Goal: Task Accomplishment & Management: Use online tool/utility

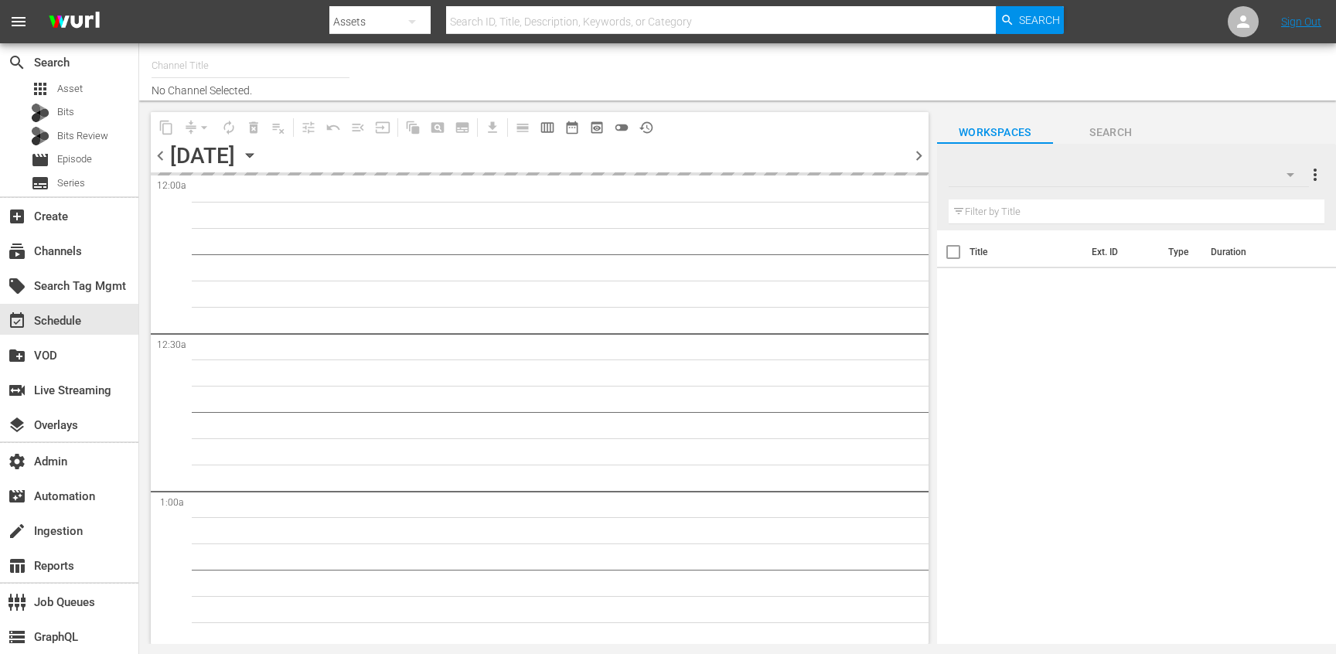
type input "All Weddings by WE tv (695)"
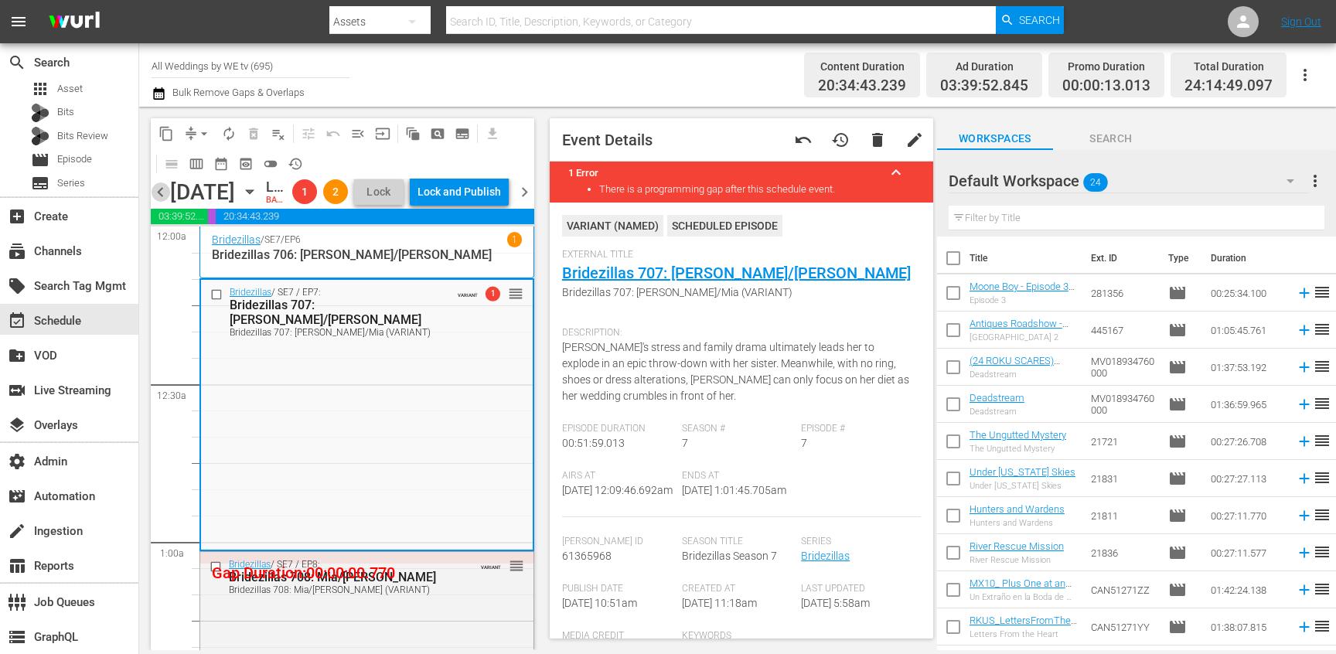
click at [160, 202] on span "chevron_left" at bounding box center [160, 191] width 19 height 19
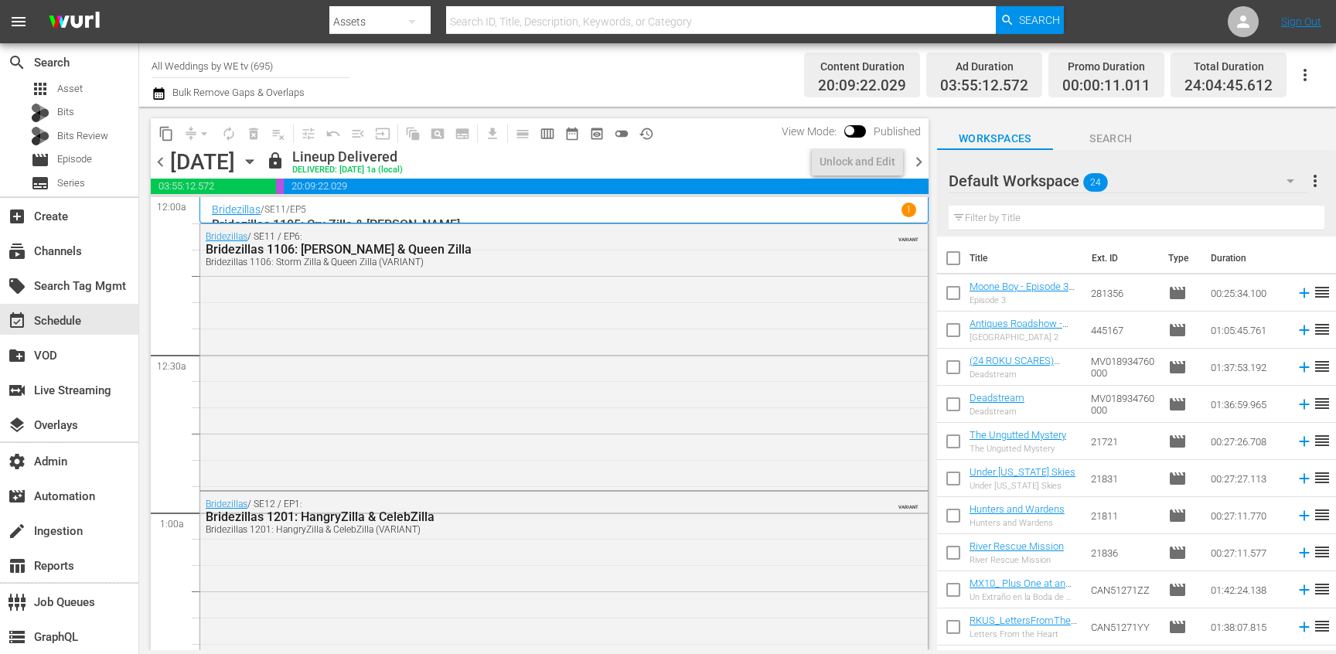
click at [928, 159] on span "chevron_right" at bounding box center [918, 161] width 19 height 19
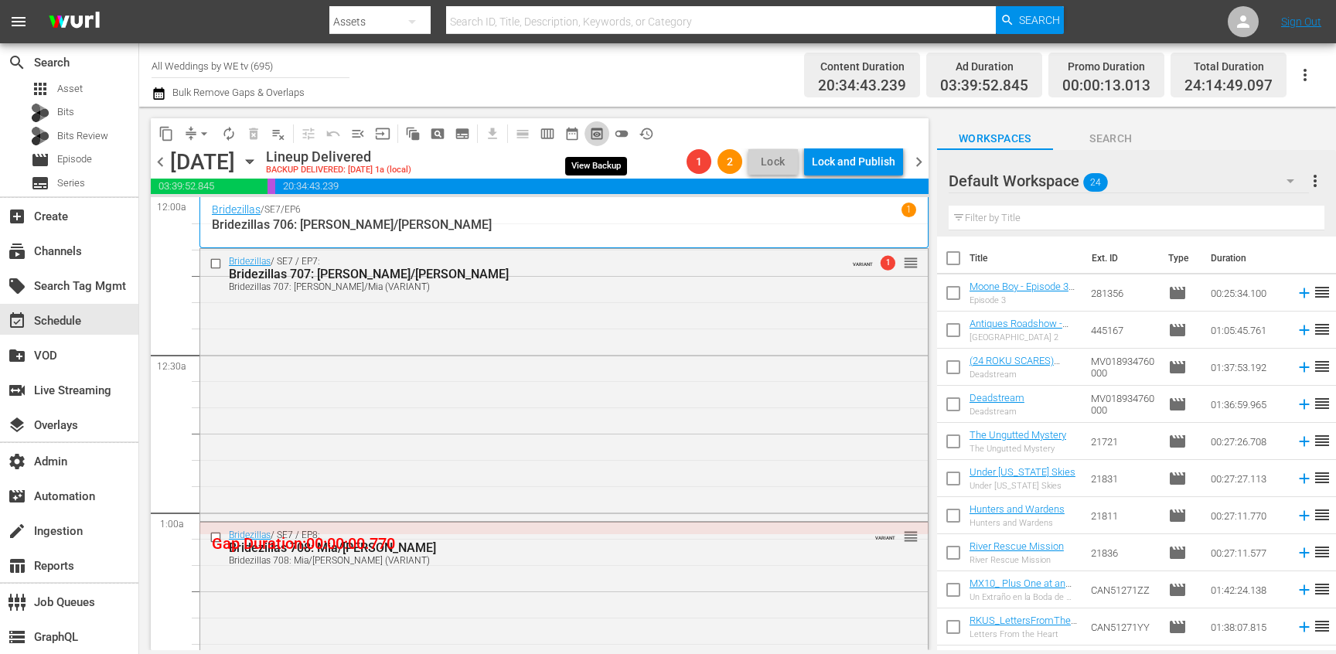
click at [602, 133] on span "preview_outlined" at bounding box center [596, 133] width 15 height 15
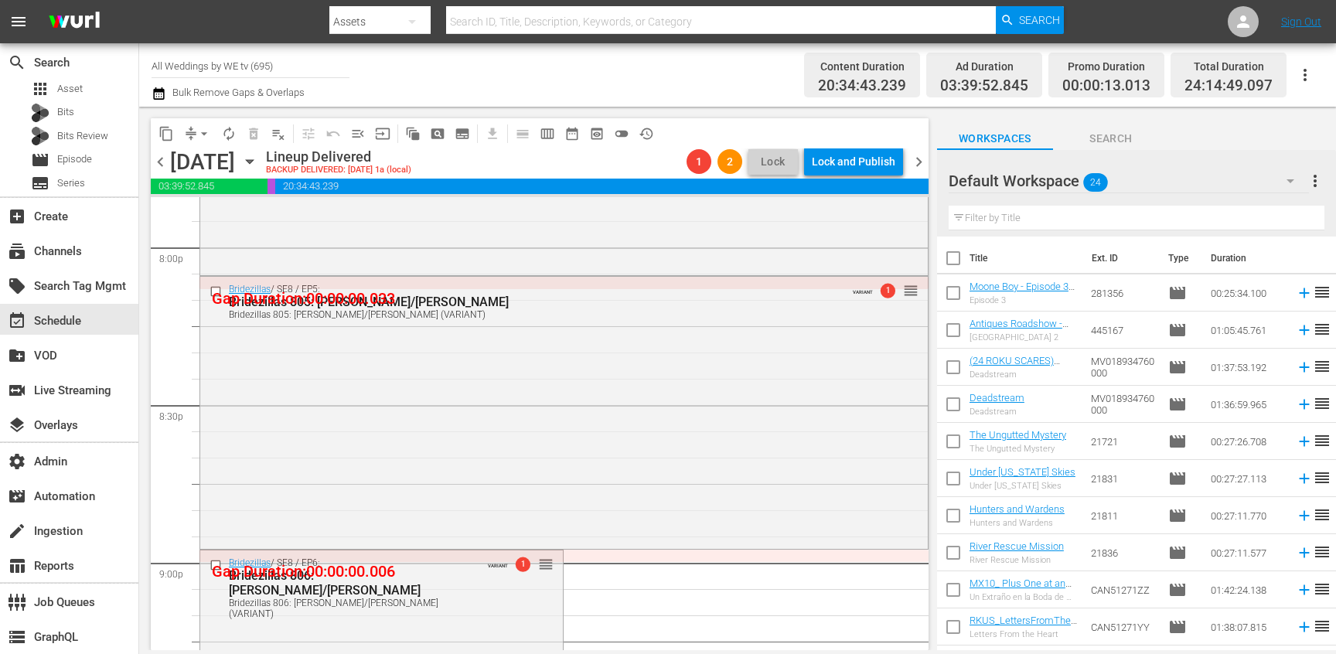
scroll to position [7247, 0]
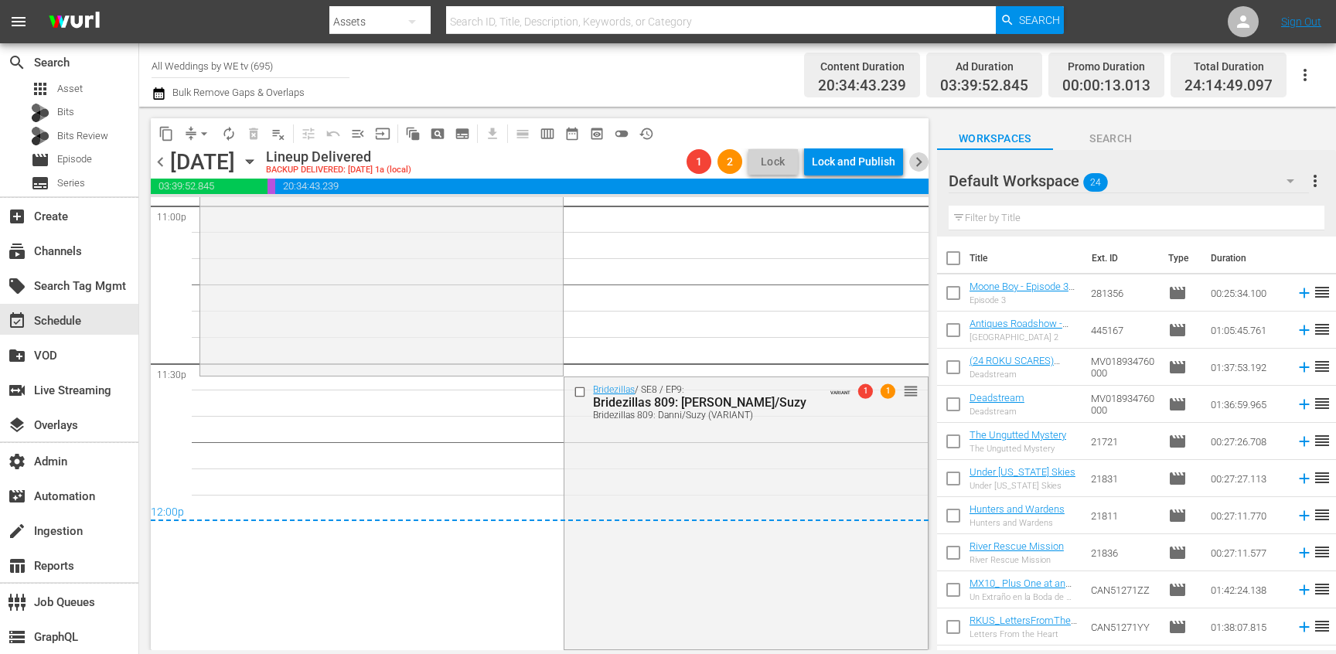
click at [926, 160] on span "chevron_right" at bounding box center [918, 161] width 19 height 19
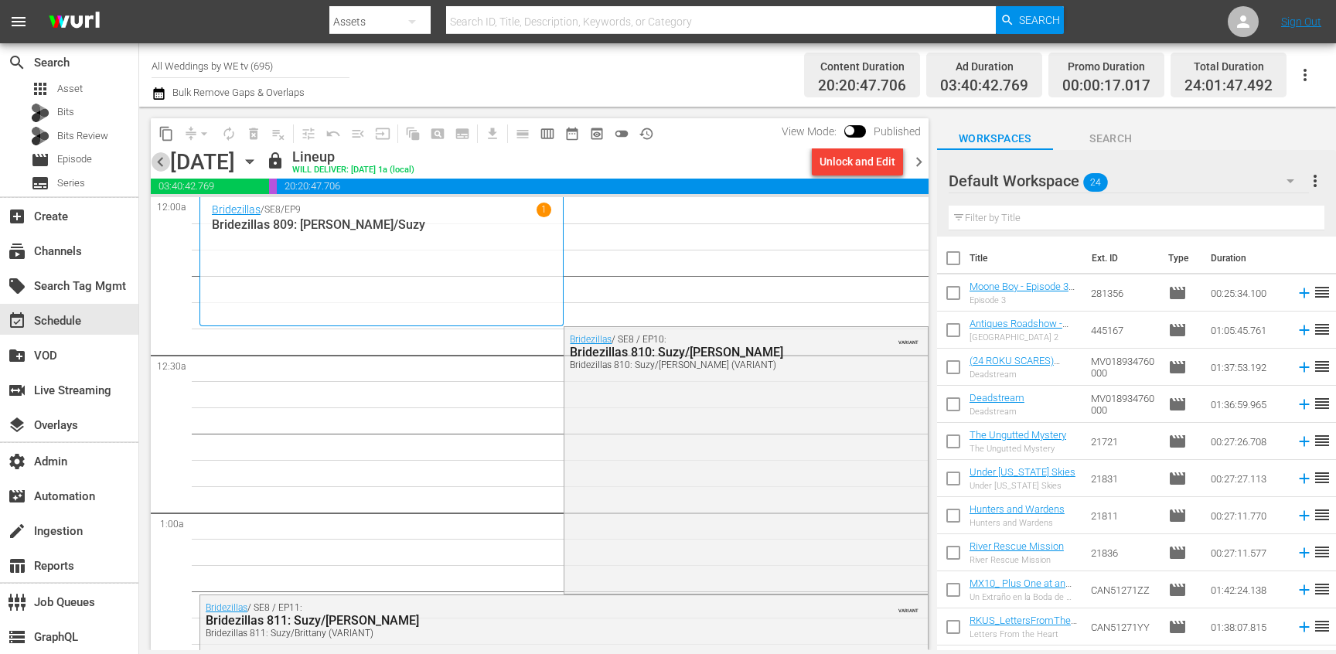
click at [160, 169] on span "chevron_left" at bounding box center [160, 161] width 19 height 19
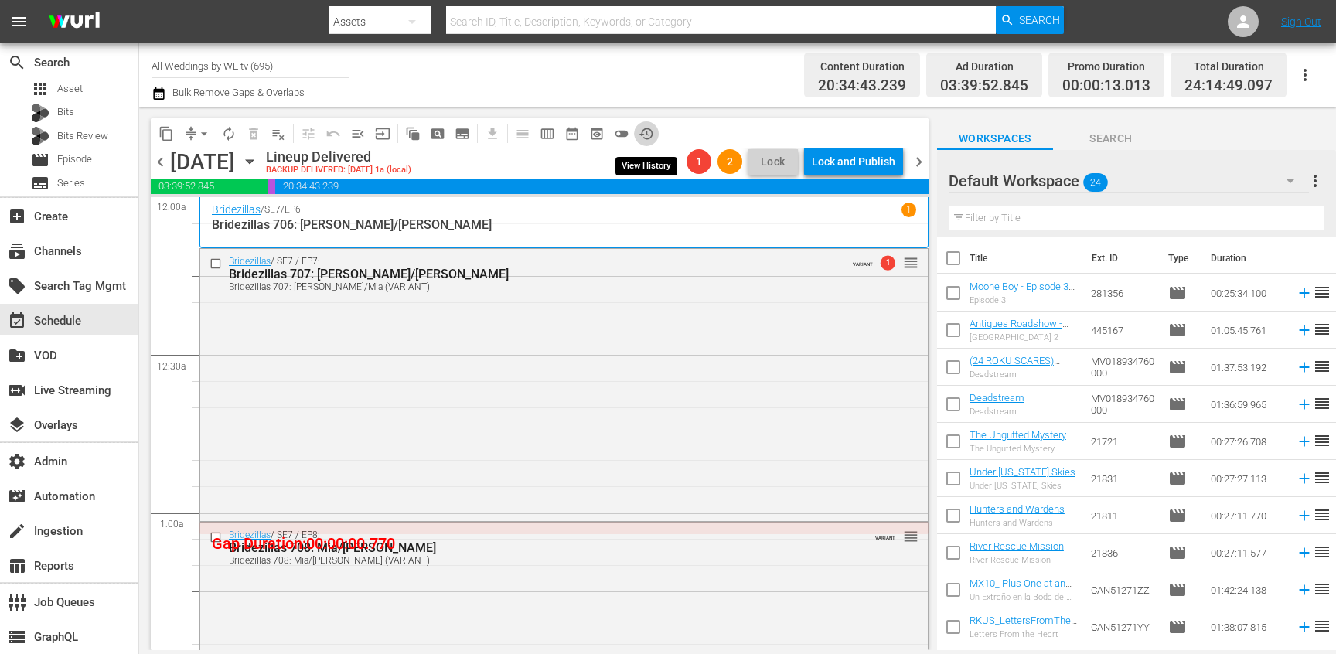
click at [646, 135] on span "history_outlined" at bounding box center [646, 133] width 15 height 15
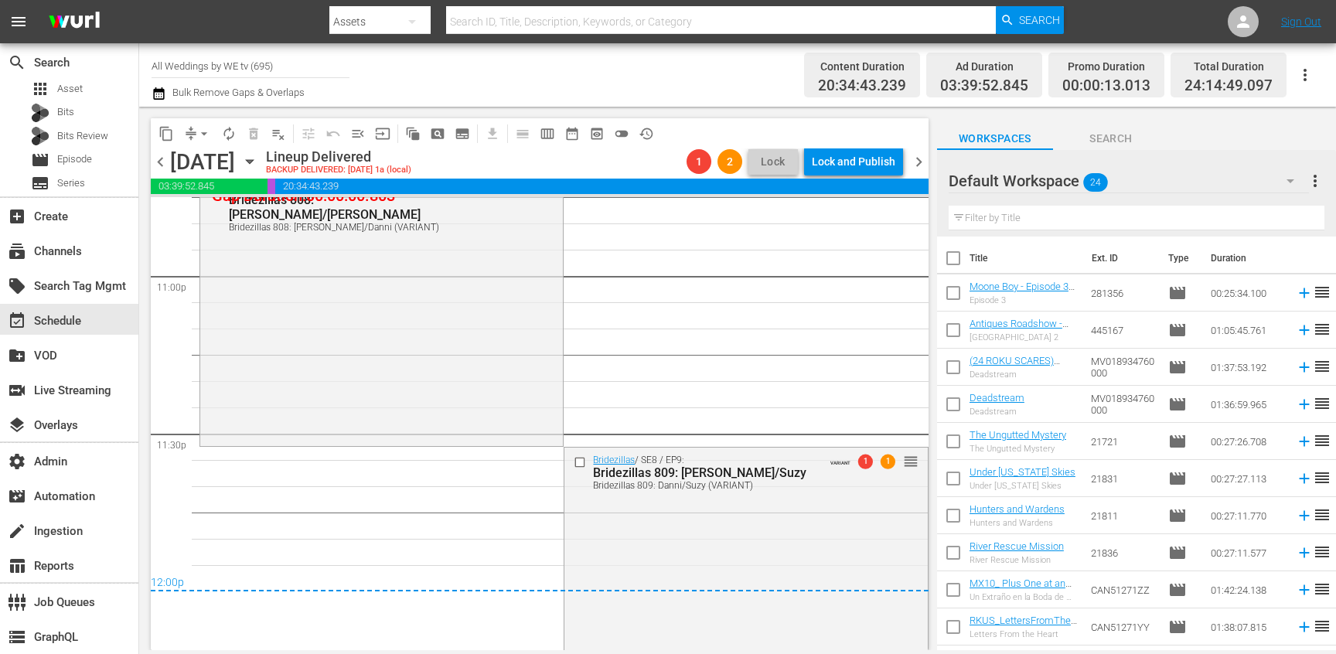
scroll to position [7247, 0]
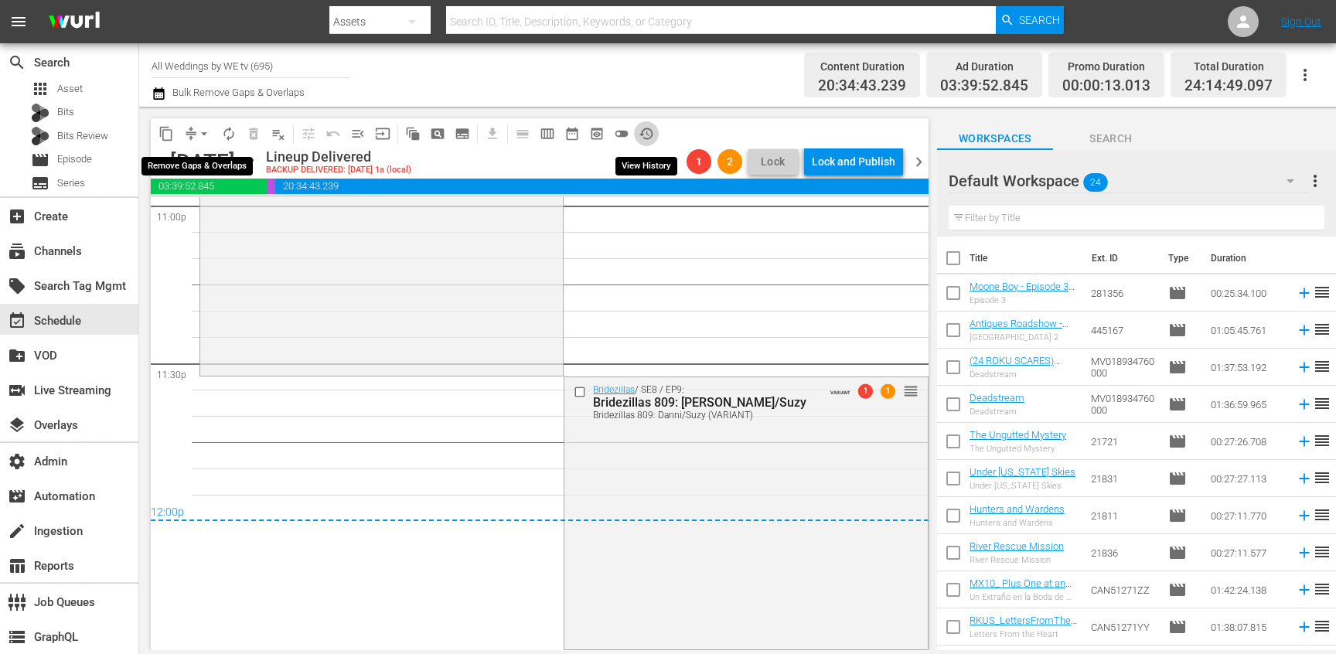
click at [192, 137] on button "arrow_drop_down" at bounding box center [204, 133] width 25 height 25
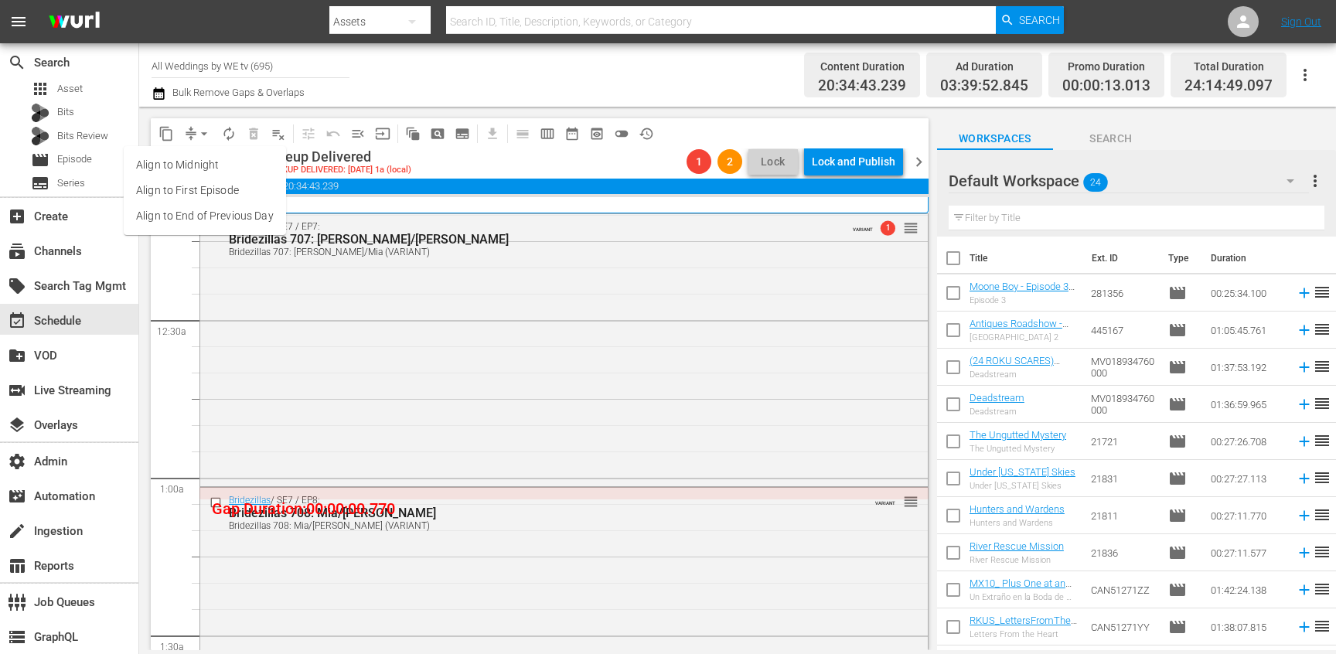
scroll to position [0, 0]
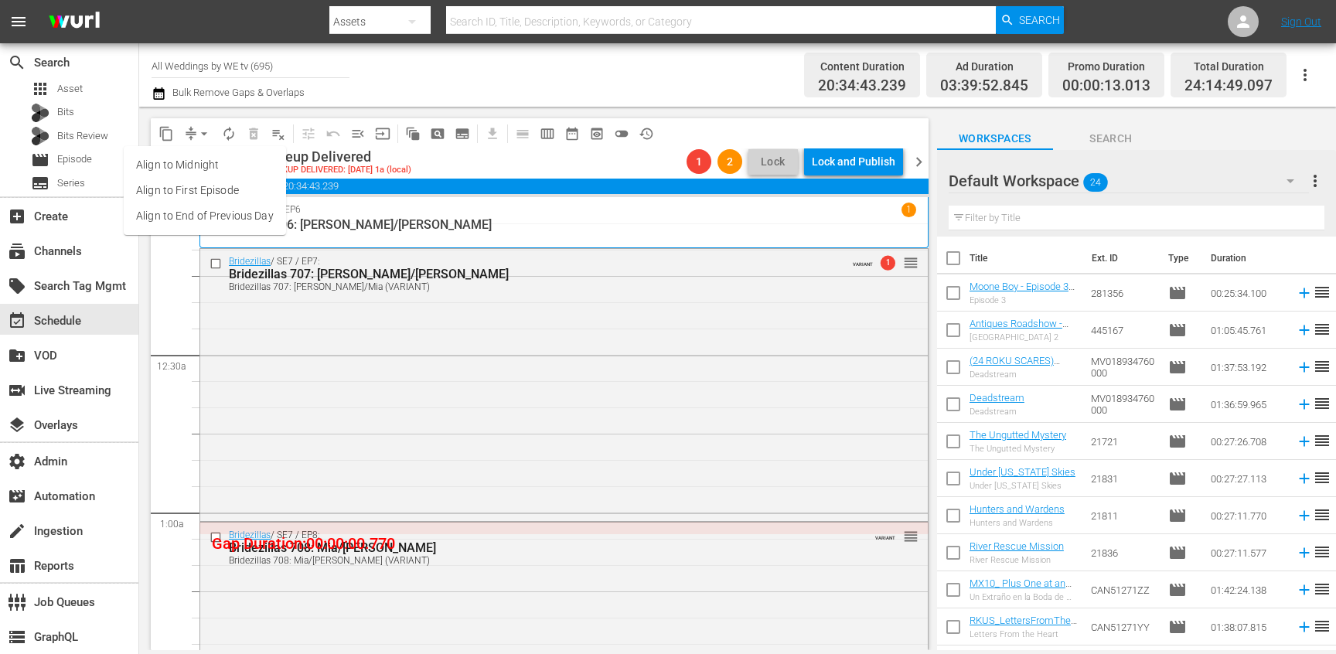
click at [226, 212] on li "Align to End of Previous Day" at bounding box center [205, 216] width 162 height 26
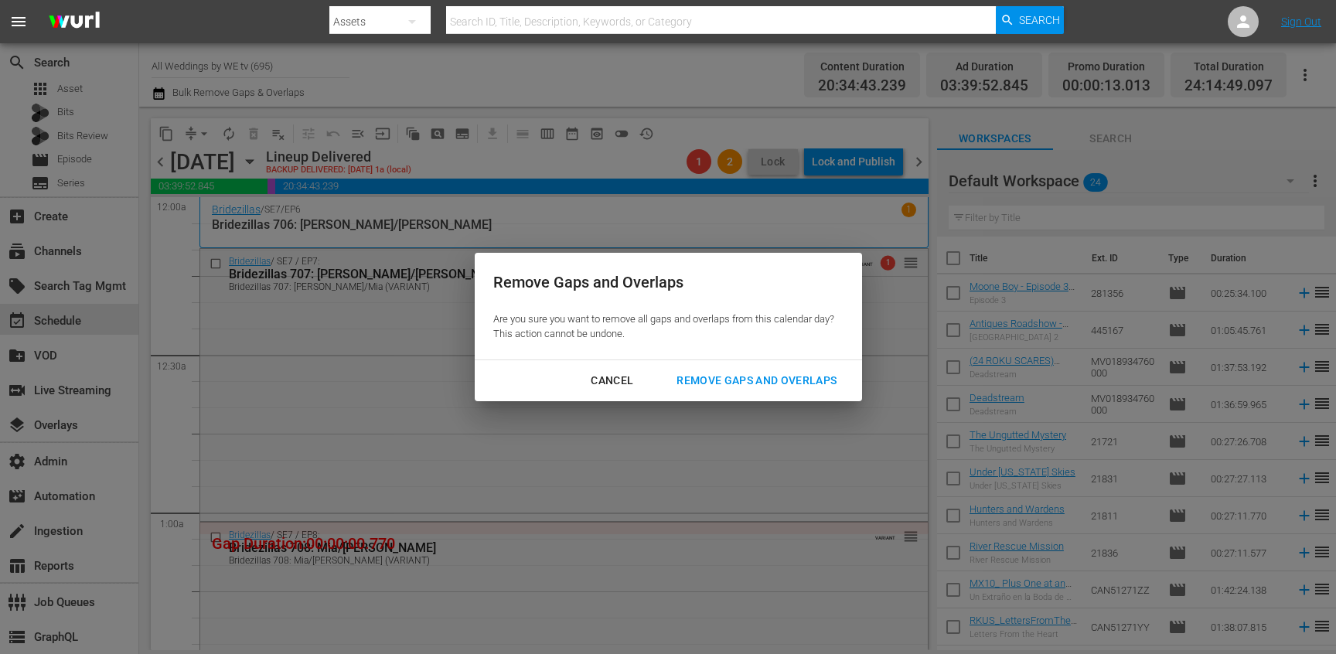
click at [758, 377] on div "Remove Gaps and Overlaps" at bounding box center [756, 380] width 185 height 19
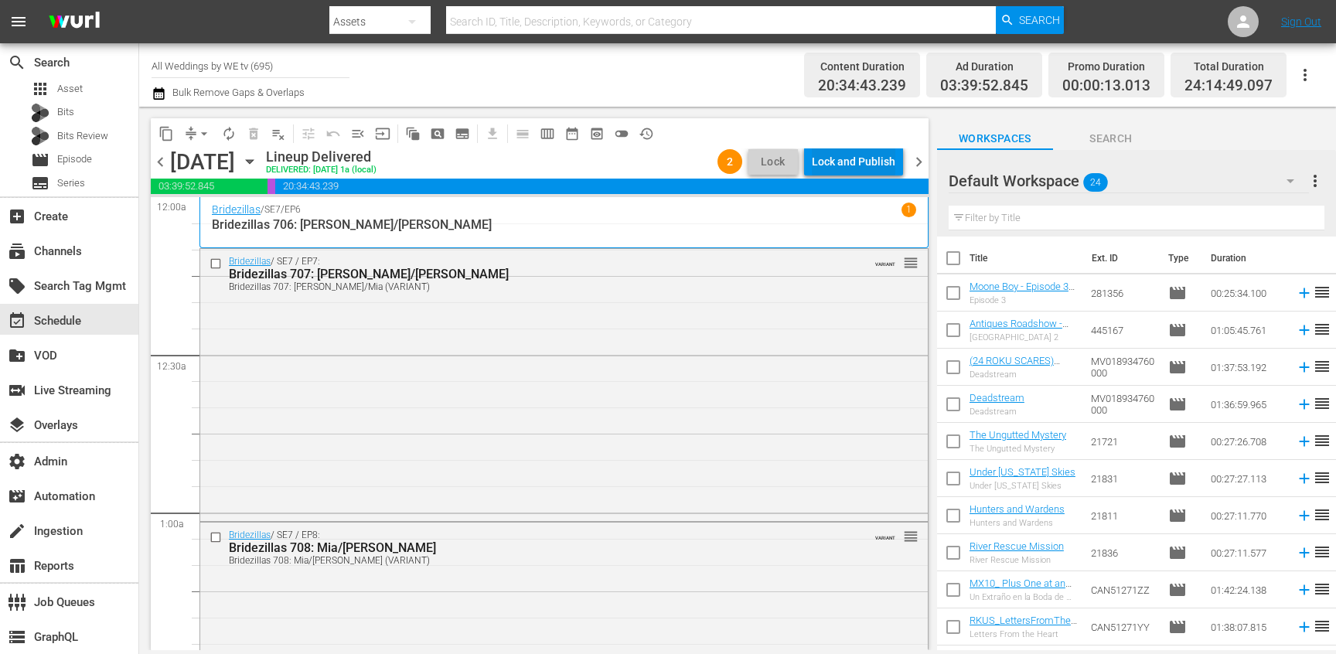
click at [820, 154] on div "Lock and Publish" at bounding box center [854, 162] width 84 height 28
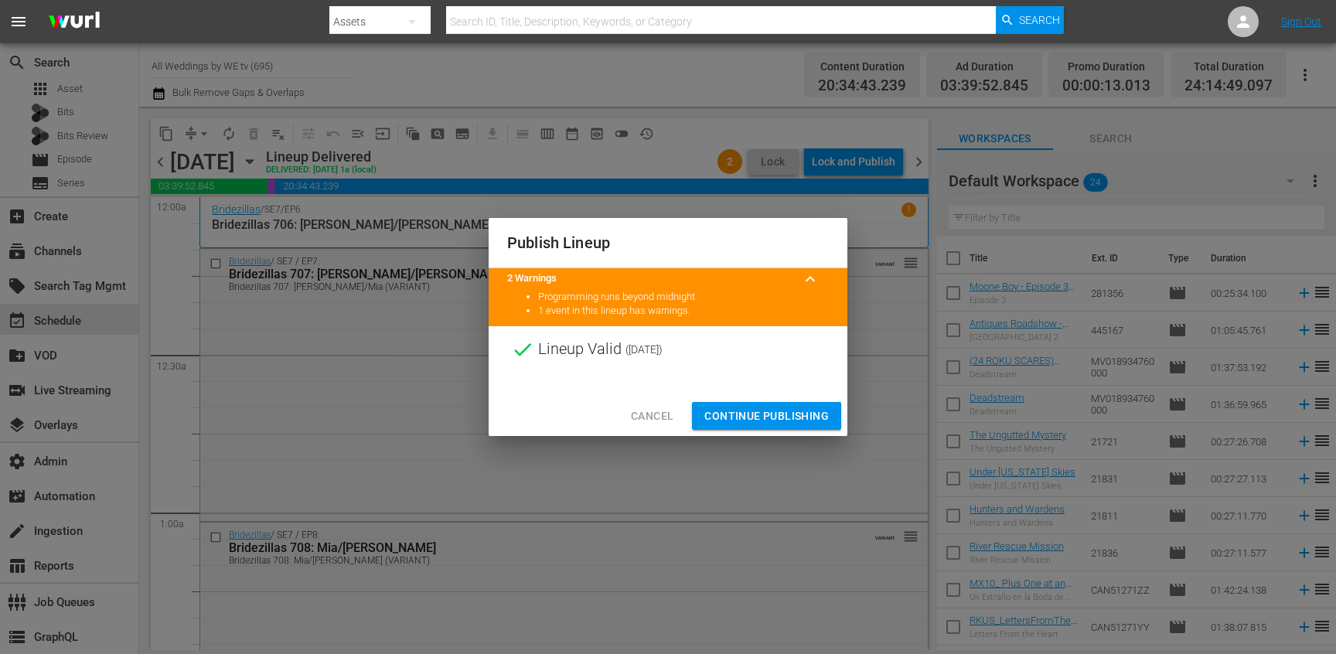
click at [760, 417] on span "Continue Publishing" at bounding box center [766, 416] width 124 height 19
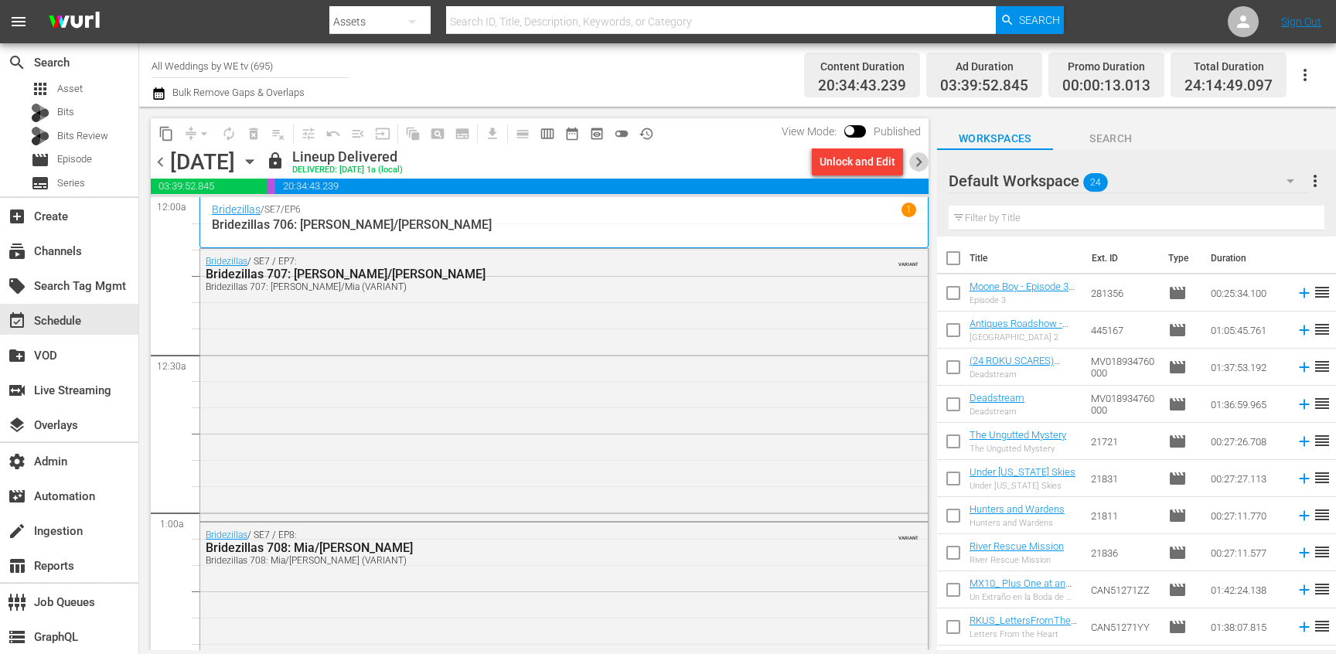
click at [925, 161] on span "chevron_right" at bounding box center [918, 161] width 19 height 19
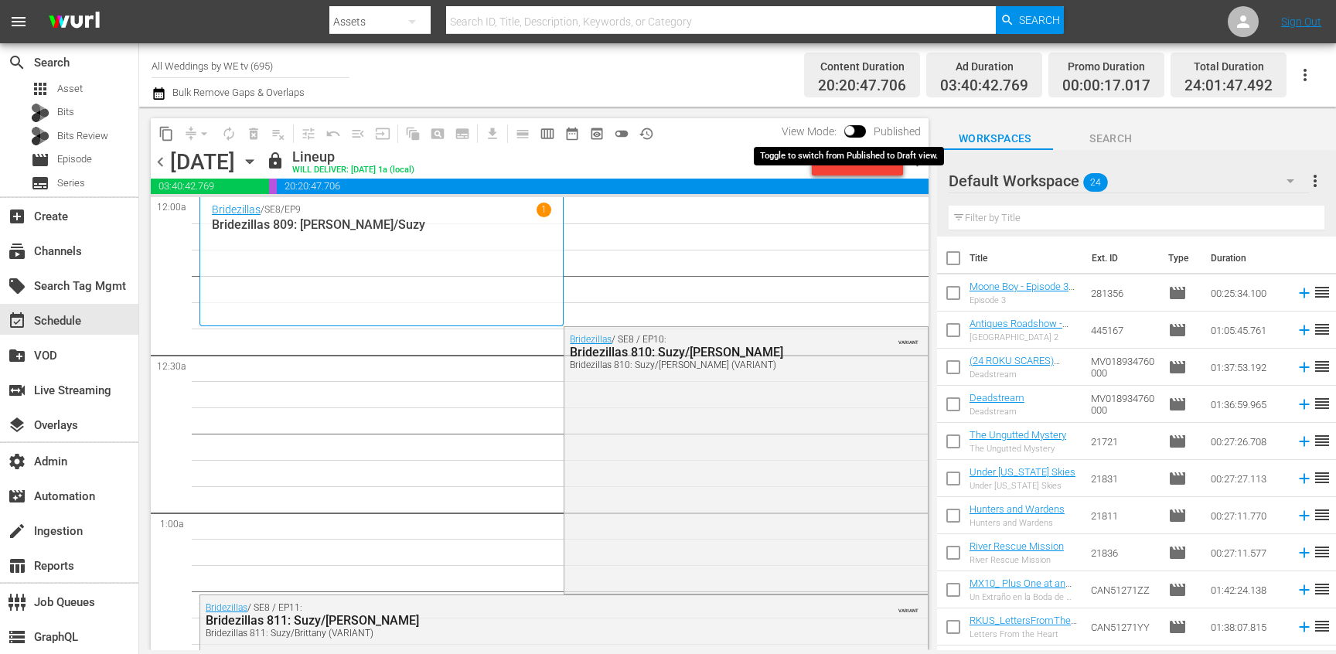
click at [855, 132] on input "checkbox" at bounding box center [850, 133] width 32 height 11
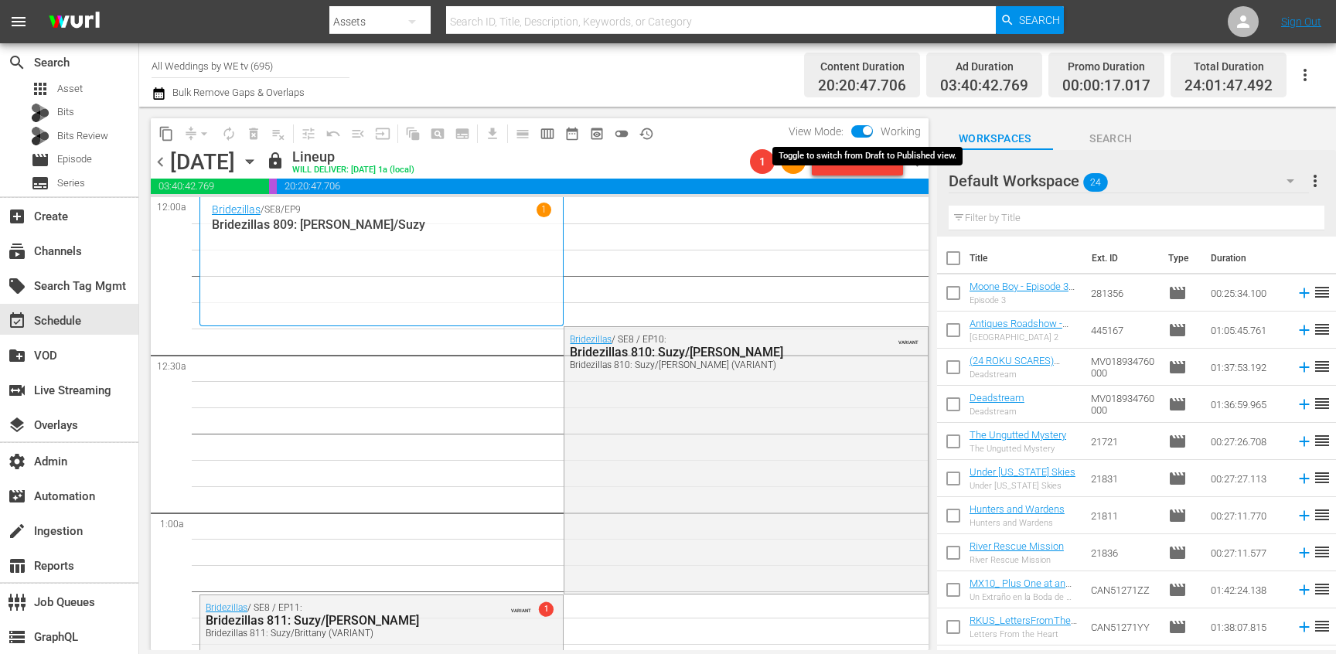
click at [861, 128] on input "checkbox" at bounding box center [867, 133] width 32 height 11
checkbox input "false"
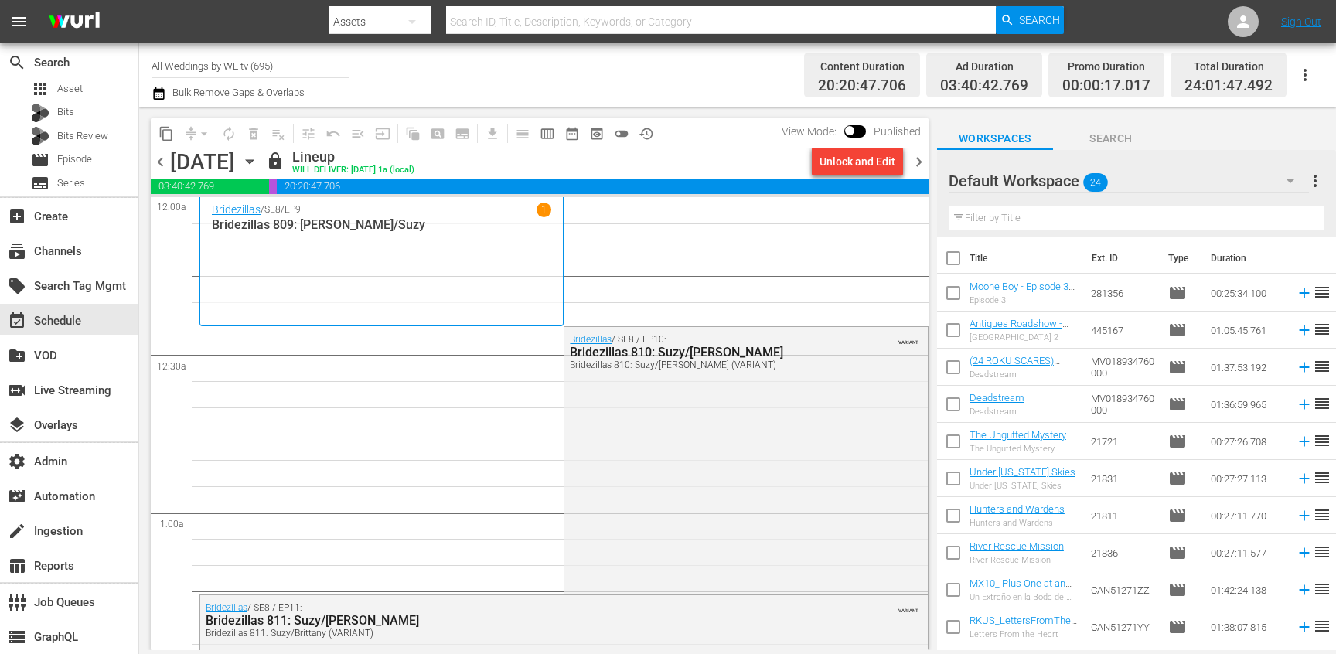
click at [152, 158] on span "chevron_left" at bounding box center [160, 161] width 19 height 19
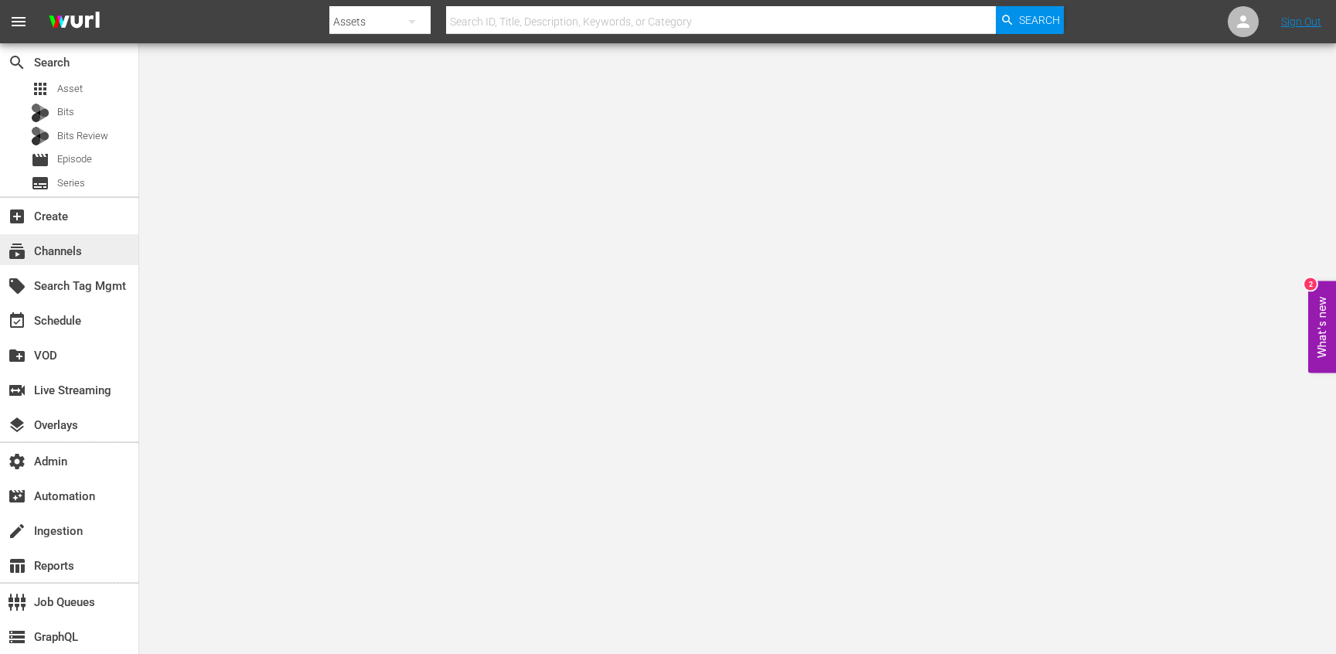
click at [76, 256] on div "subscriptions Channels" at bounding box center [43, 249] width 87 height 14
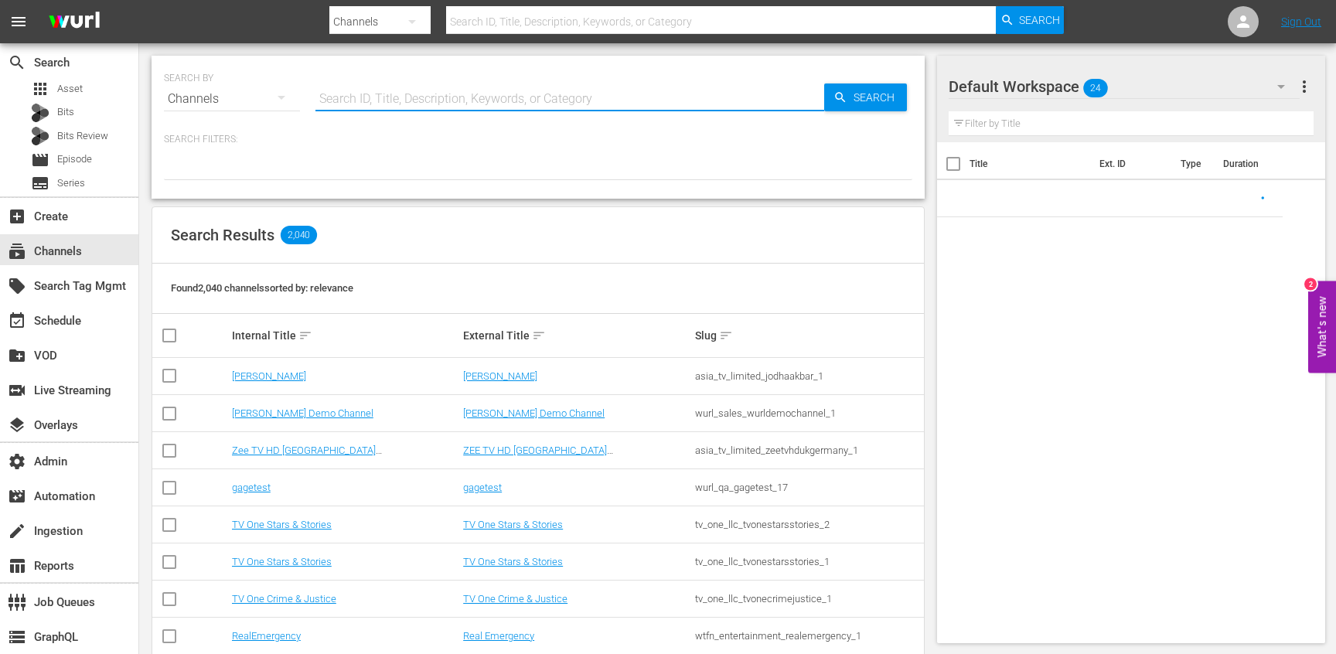
click at [338, 94] on input "text" at bounding box center [569, 98] width 509 height 37
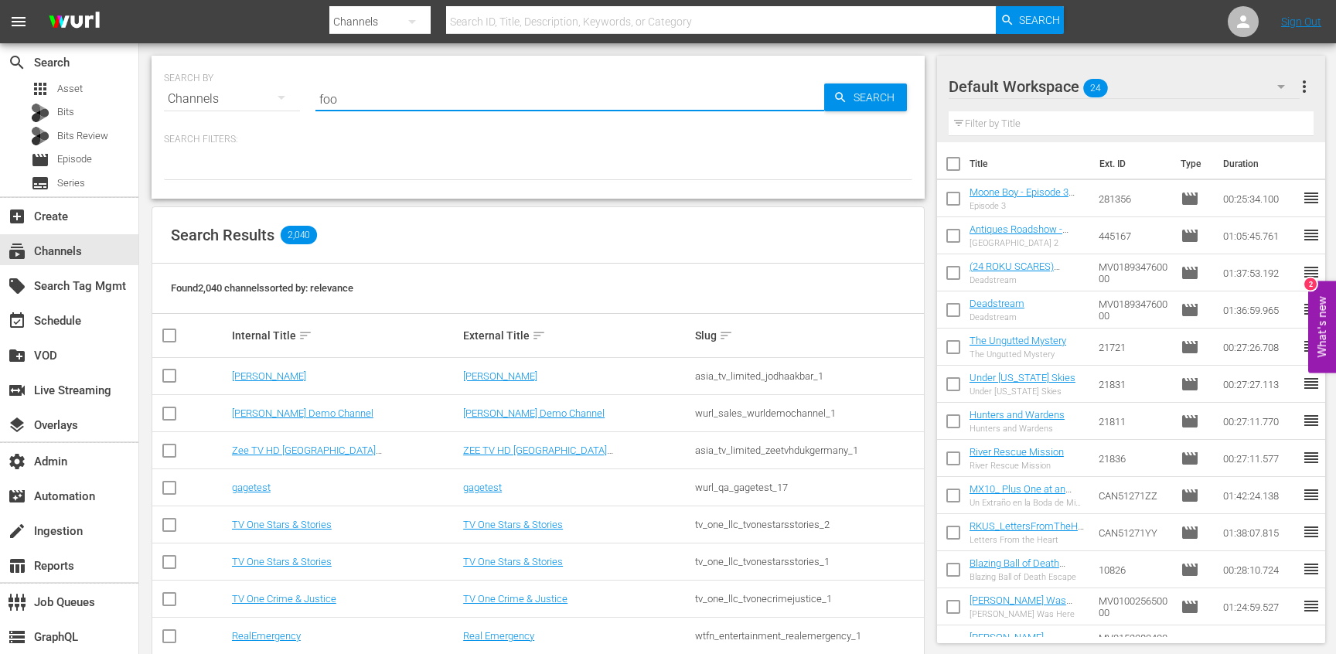
type input "food"
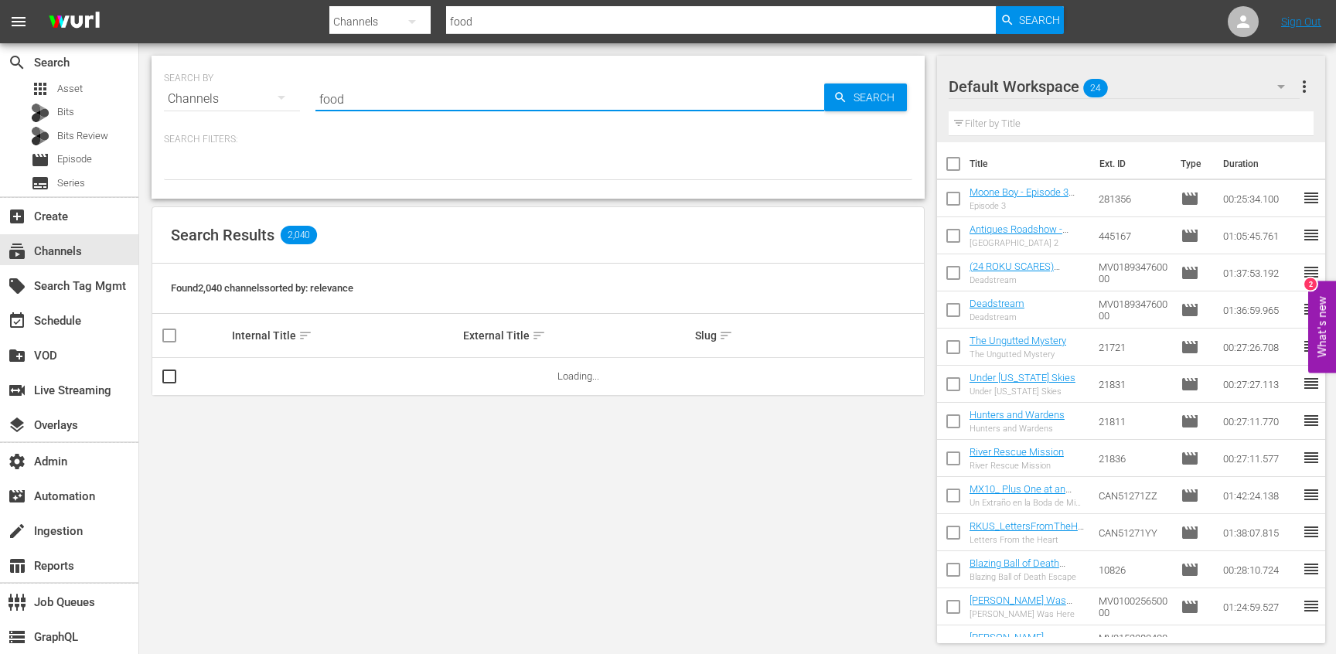
type input "food"
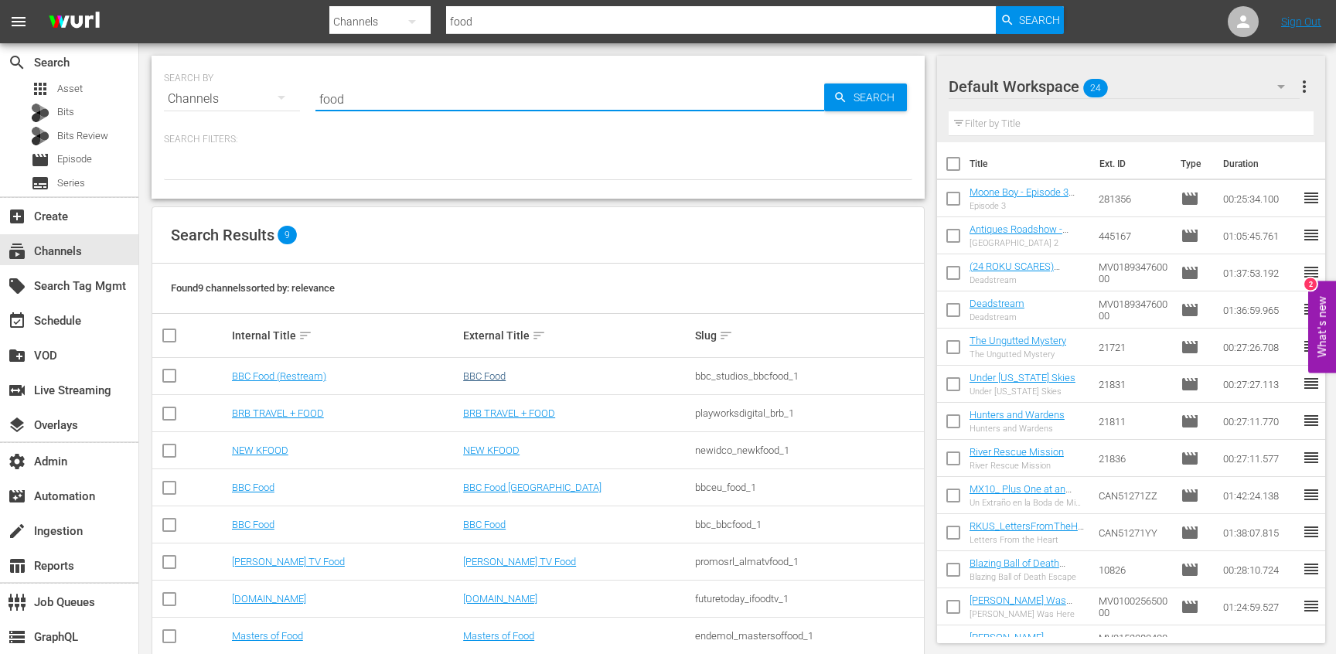
scroll to position [66, 0]
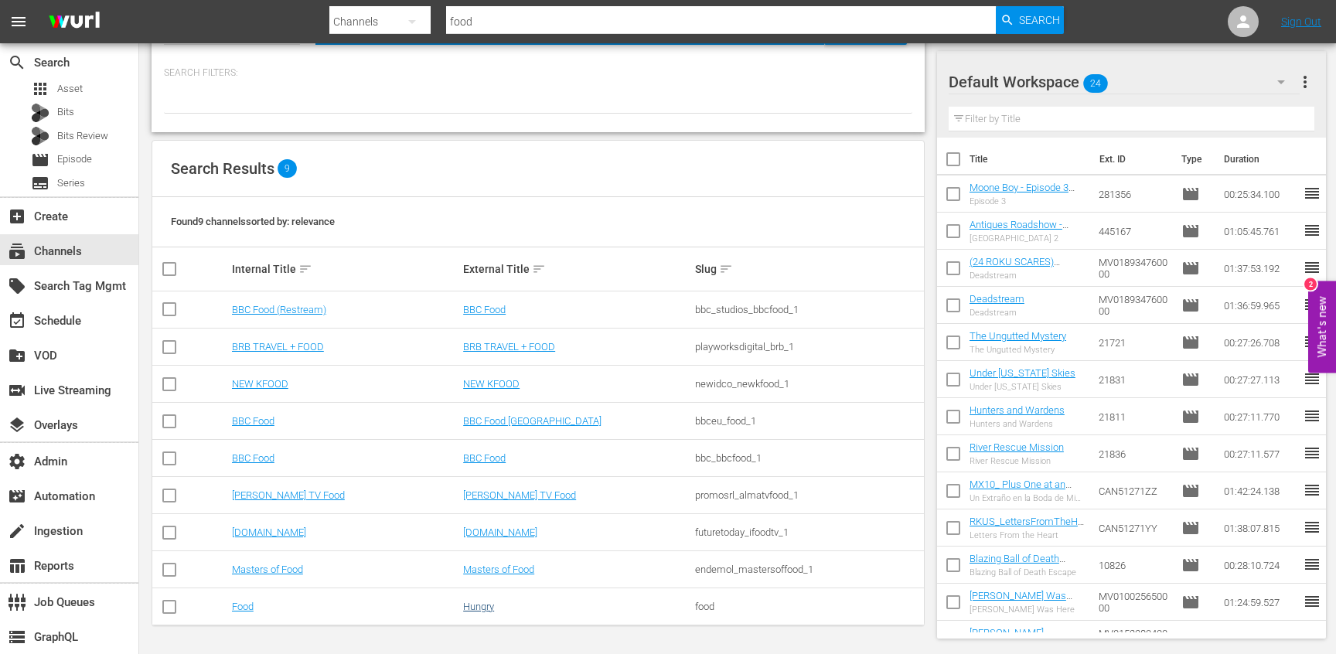
type input "food"
click at [481, 605] on link "Hungry" at bounding box center [478, 607] width 31 height 12
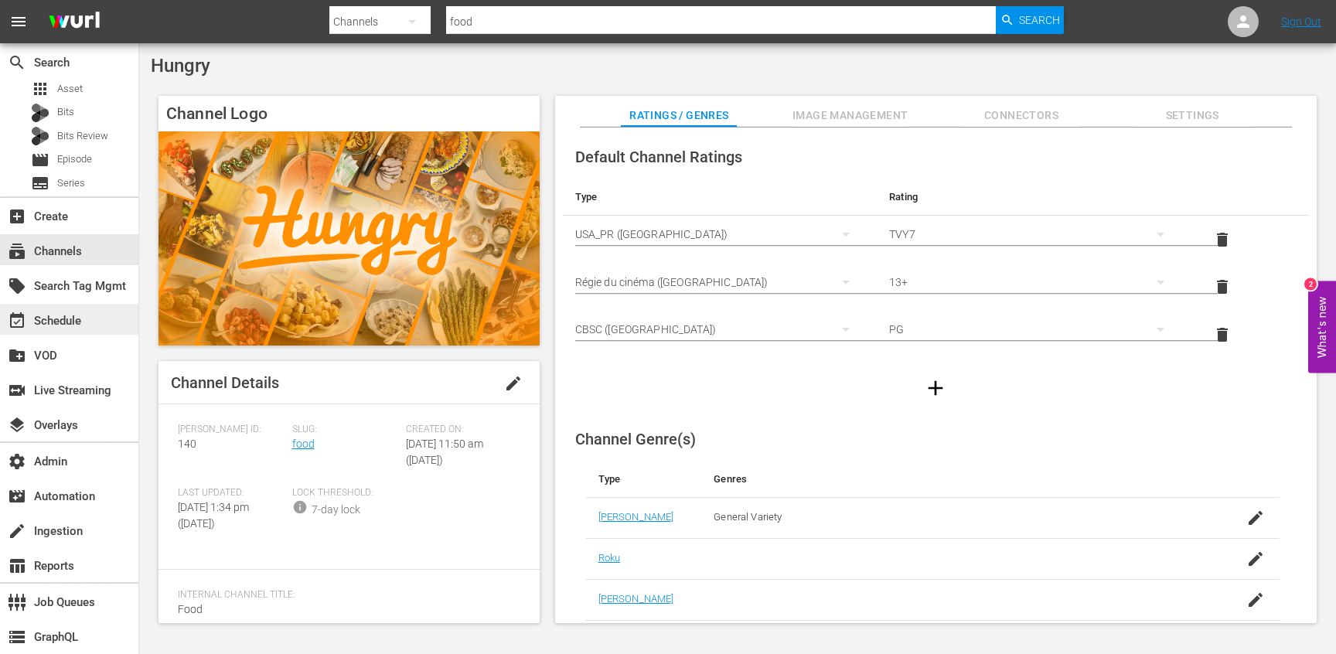
click at [66, 323] on div "event_available Schedule" at bounding box center [43, 319] width 87 height 14
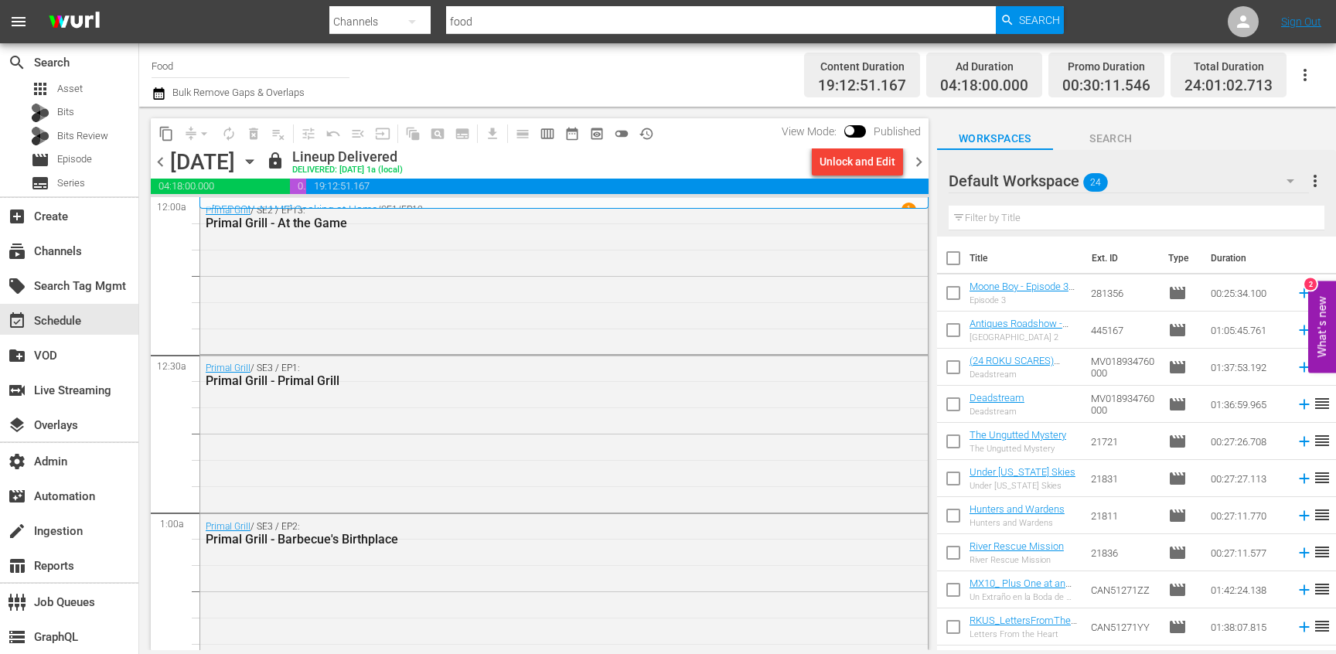
click at [919, 169] on span "chevron_right" at bounding box center [918, 161] width 19 height 19
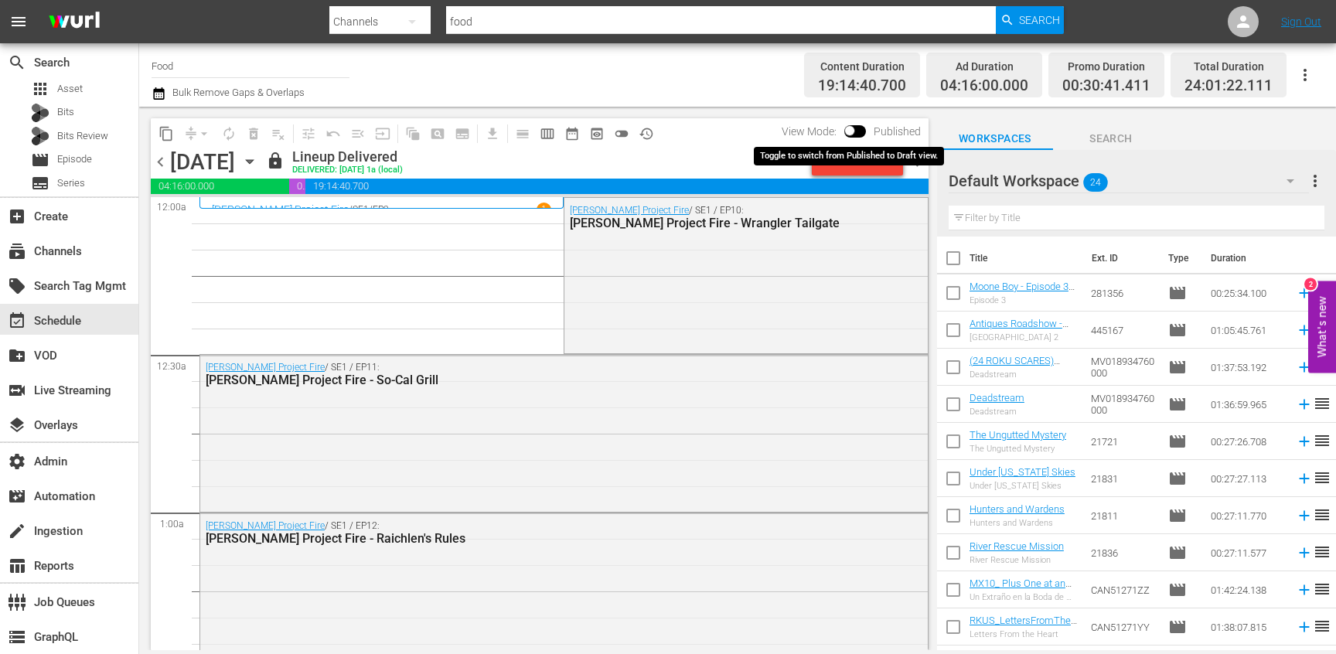
click at [854, 129] on input "checkbox" at bounding box center [850, 133] width 32 height 11
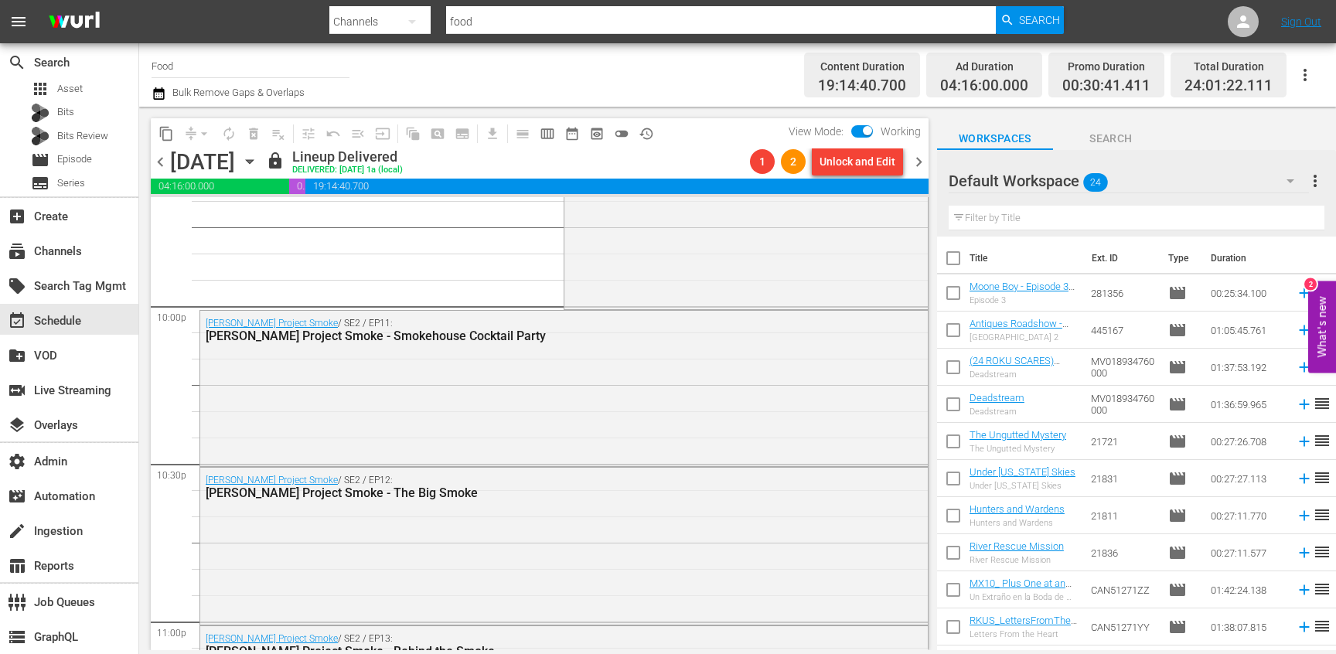
scroll to position [7121, 0]
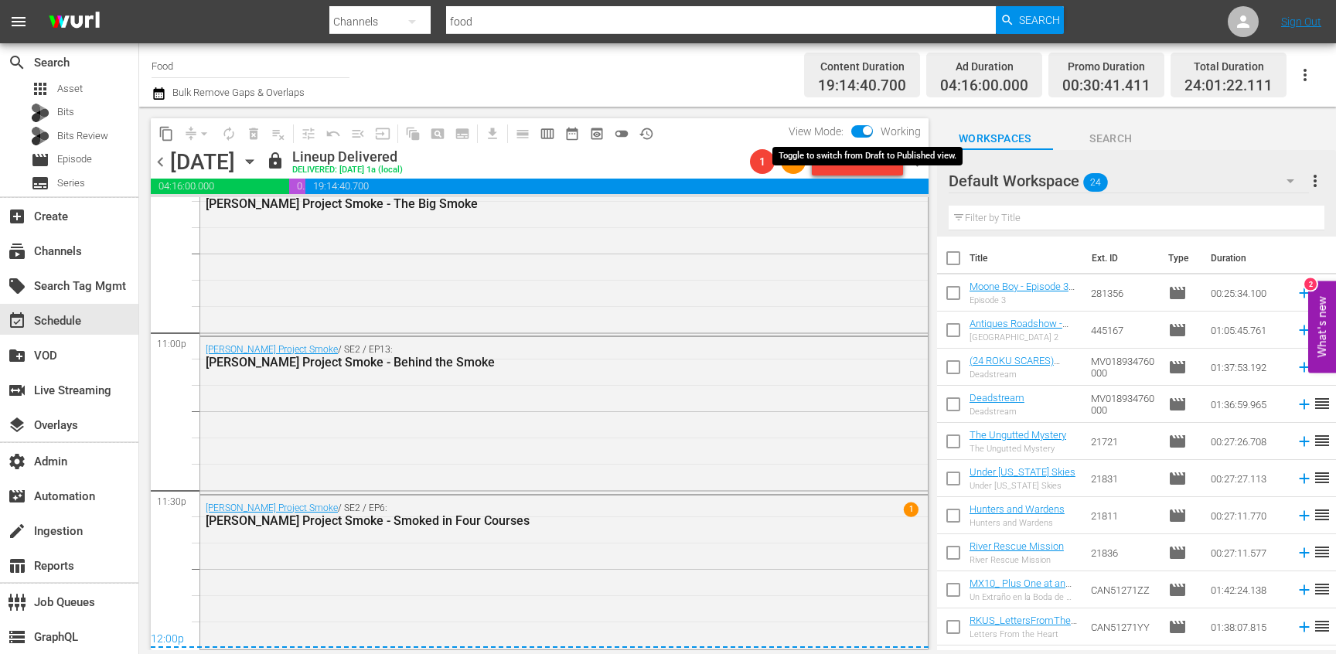
click at [865, 127] on span at bounding box center [867, 130] width 9 height 9
click at [853, 131] on input "checkbox" at bounding box center [867, 133] width 32 height 11
checkbox input "false"
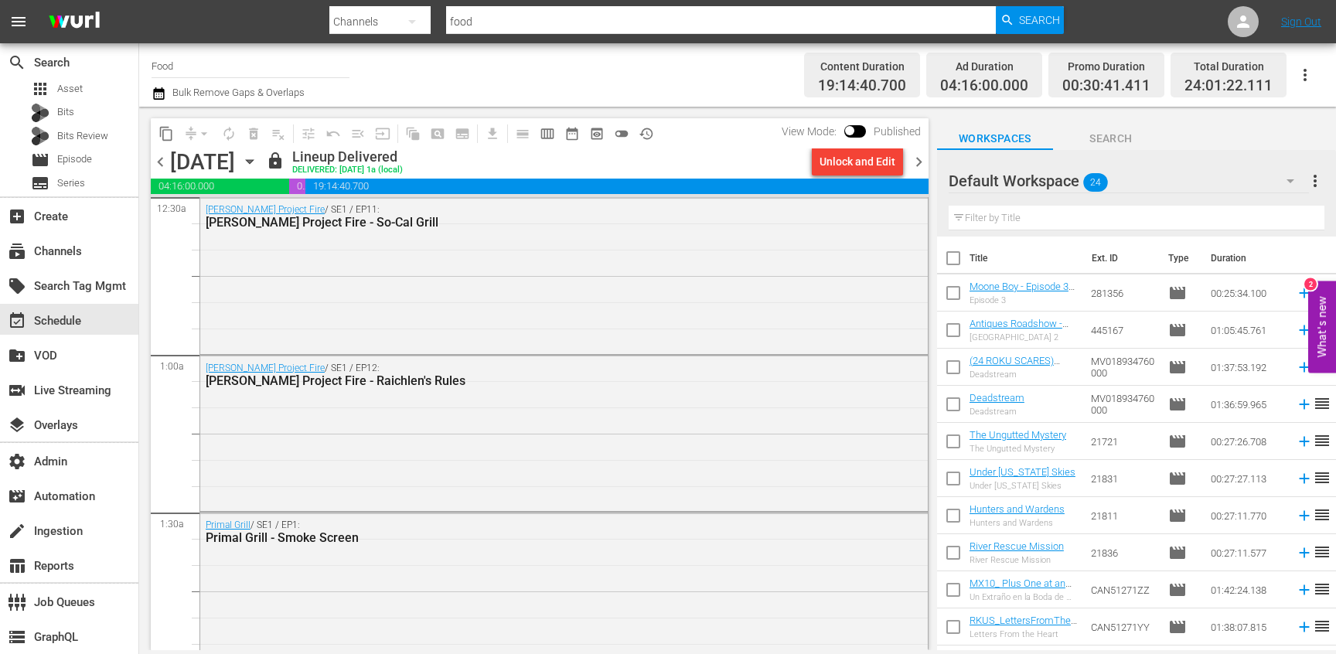
scroll to position [151, 0]
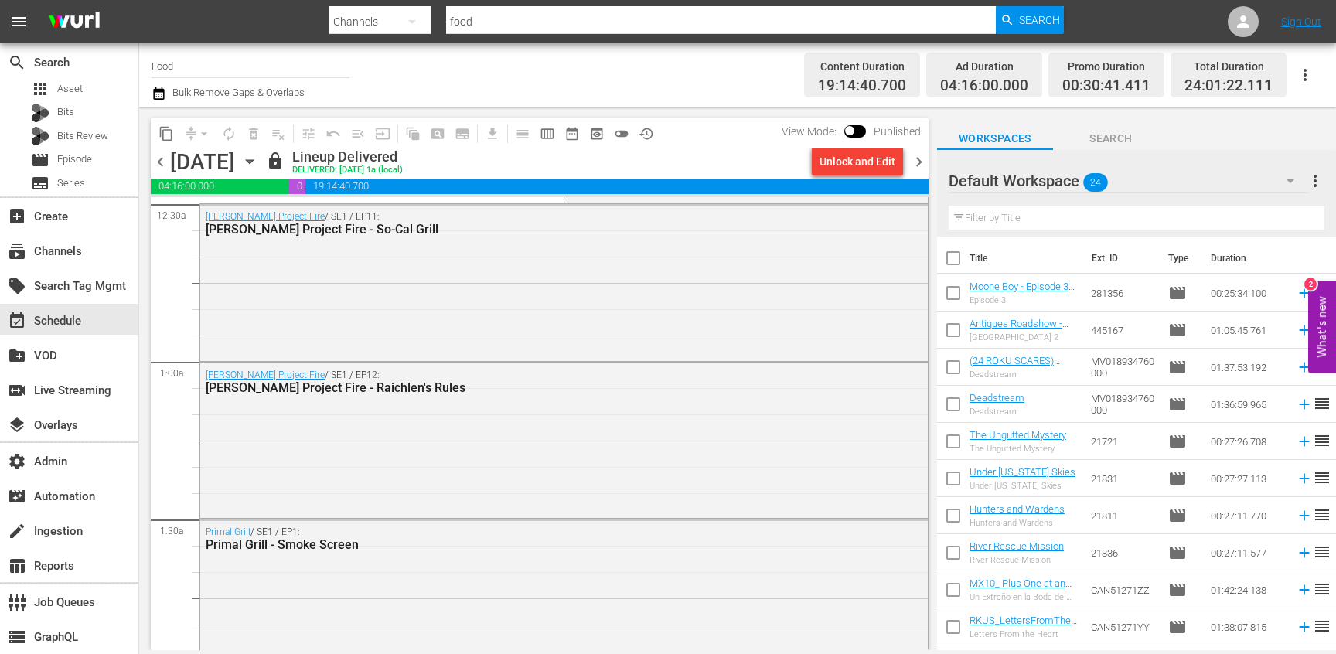
click at [641, 137] on span "history_outlined" at bounding box center [646, 133] width 15 height 15
click at [918, 162] on span "chevron_right" at bounding box center [918, 161] width 19 height 19
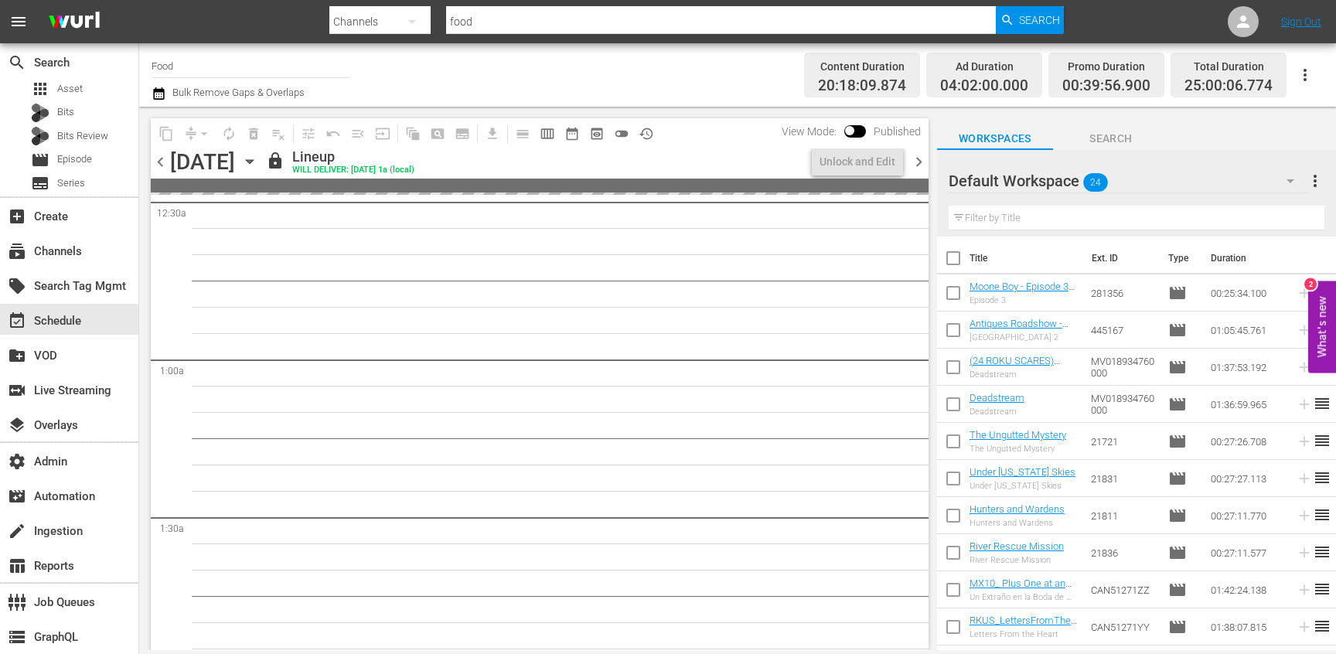
scroll to position [124, 0]
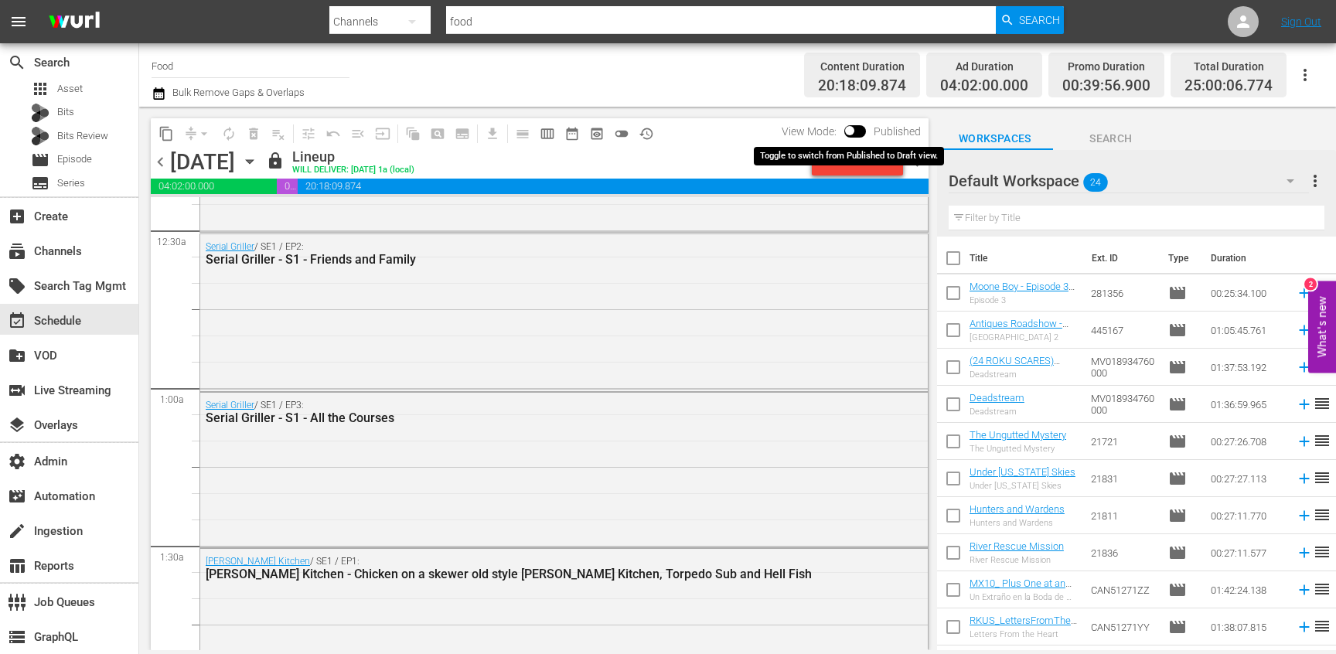
click at [856, 130] on input "checkbox" at bounding box center [850, 133] width 32 height 11
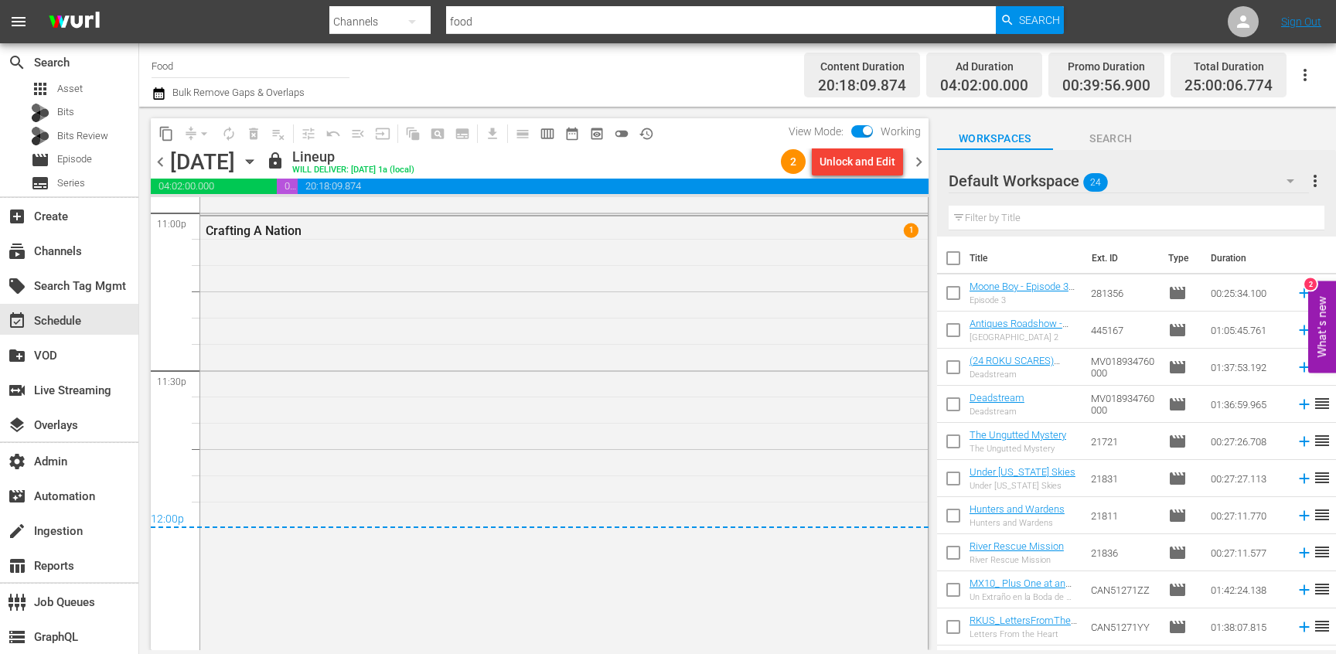
scroll to position [7437, 0]
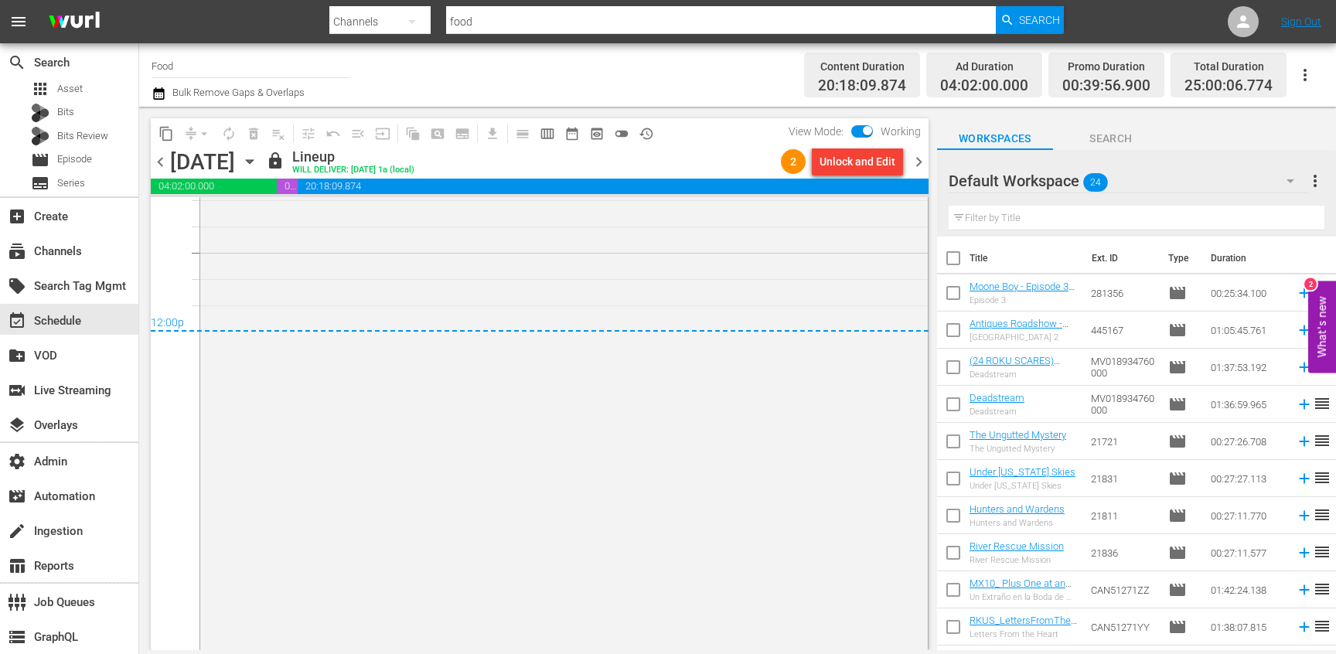
click at [862, 127] on span at bounding box center [862, 131] width 22 height 12
click at [861, 130] on input "checkbox" at bounding box center [867, 133] width 32 height 11
click at [850, 130] on input "checkbox" at bounding box center [850, 133] width 32 height 11
checkbox input "true"
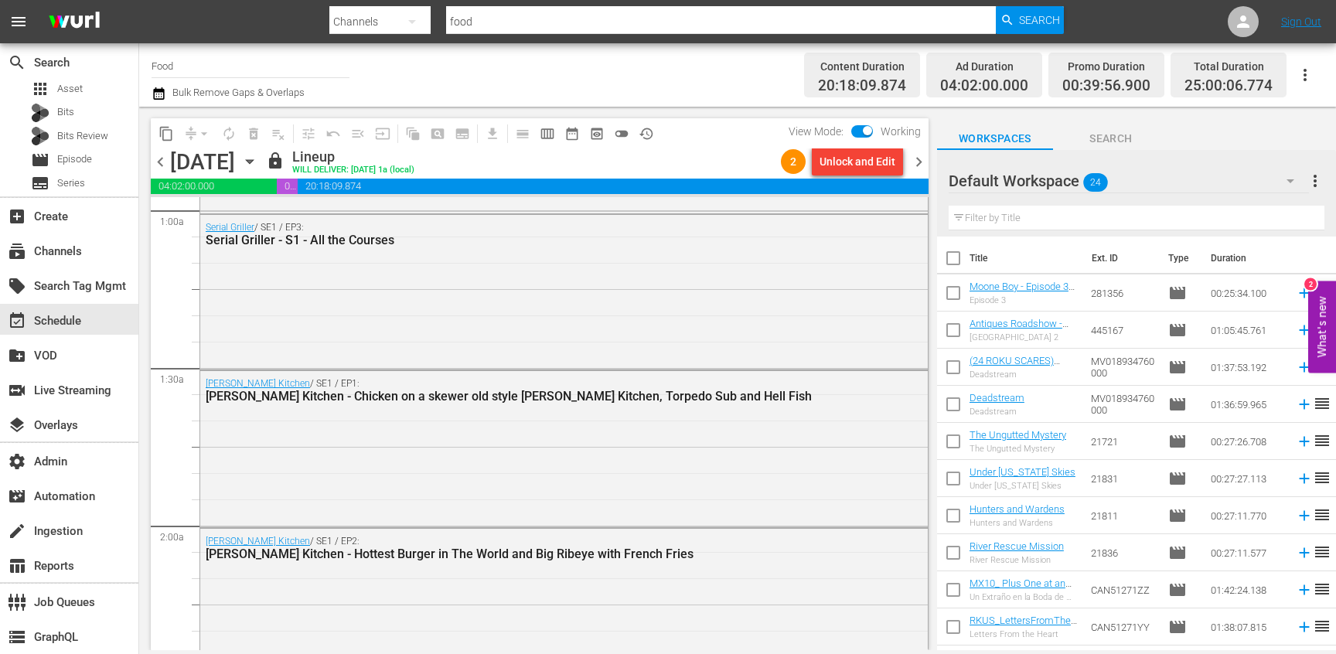
scroll to position [0, 0]
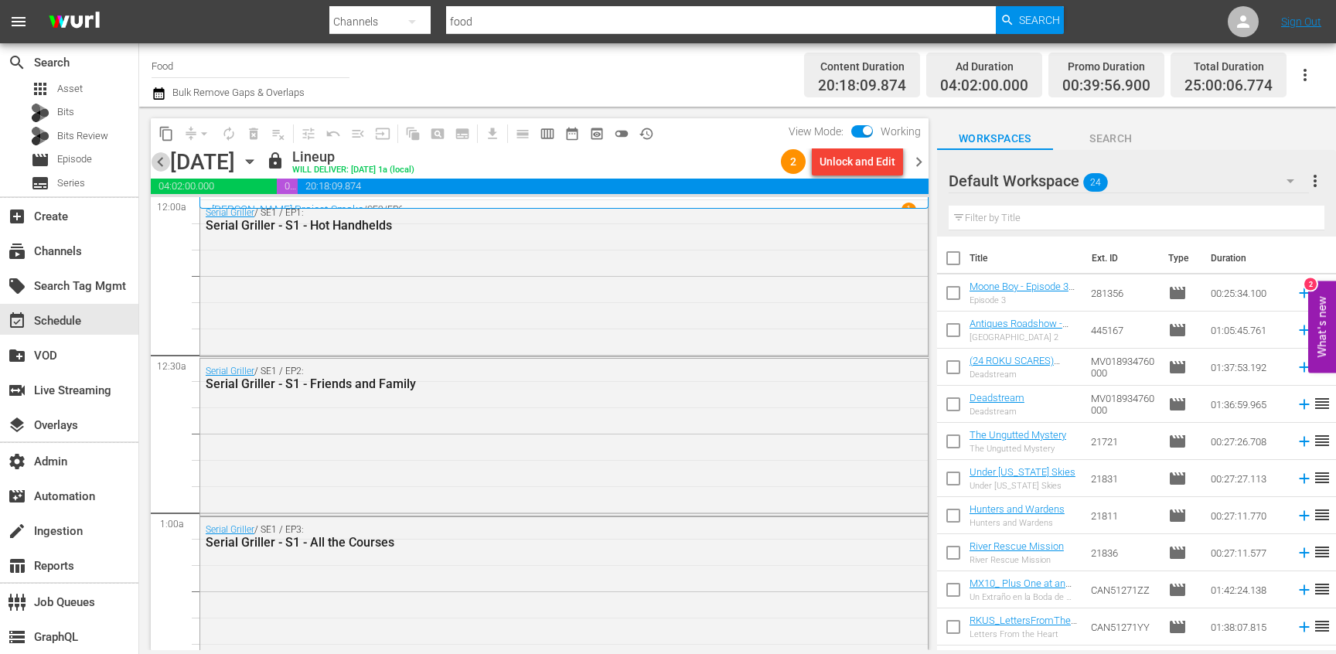
click at [159, 160] on span "chevron_left" at bounding box center [160, 161] width 19 height 19
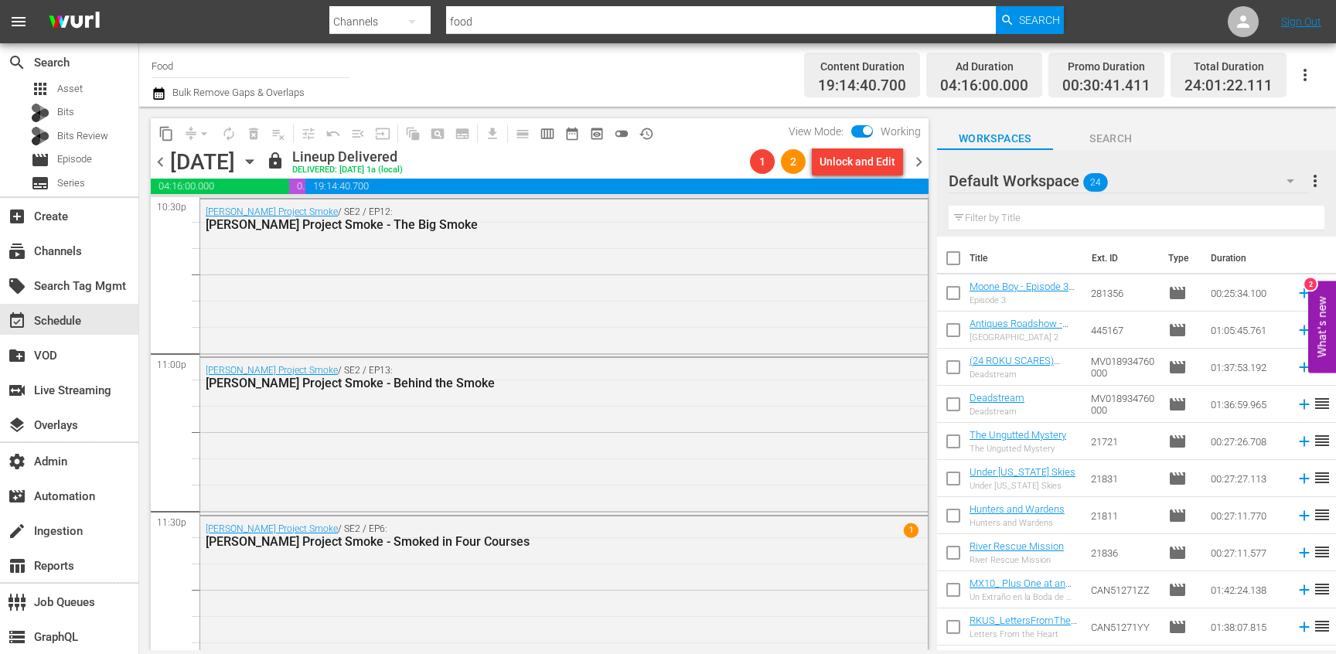
scroll to position [7121, 0]
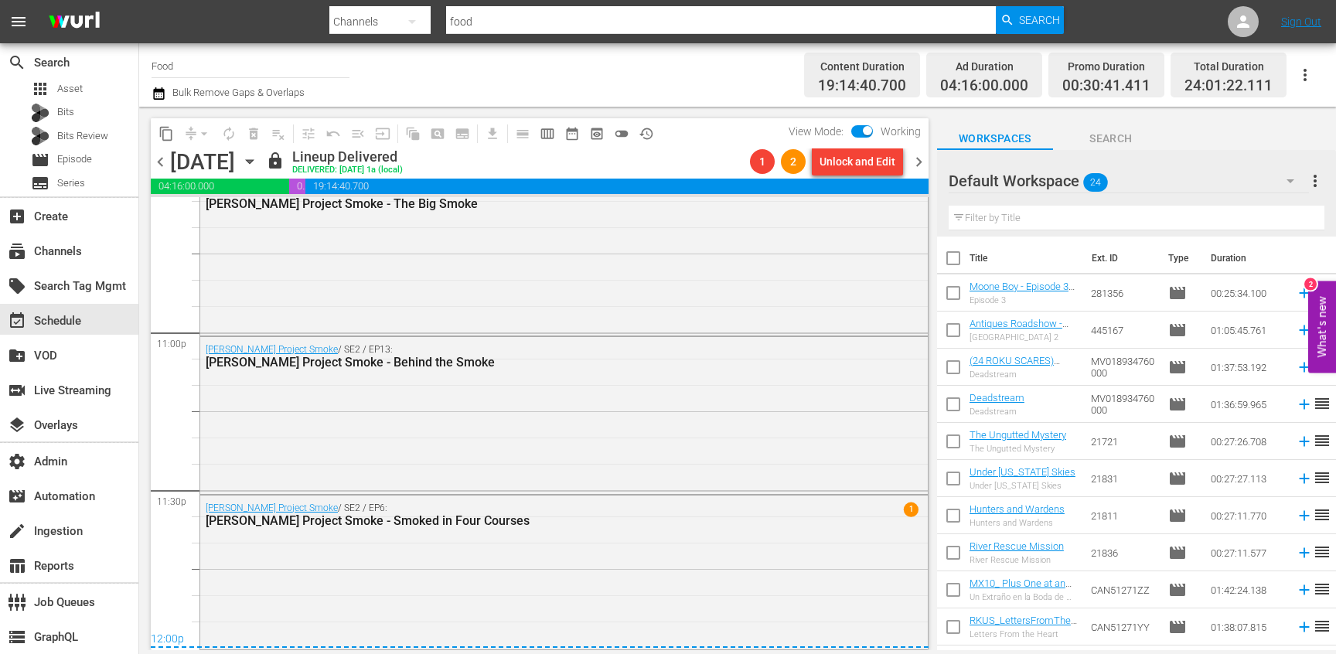
click at [920, 165] on span "chevron_right" at bounding box center [918, 161] width 19 height 19
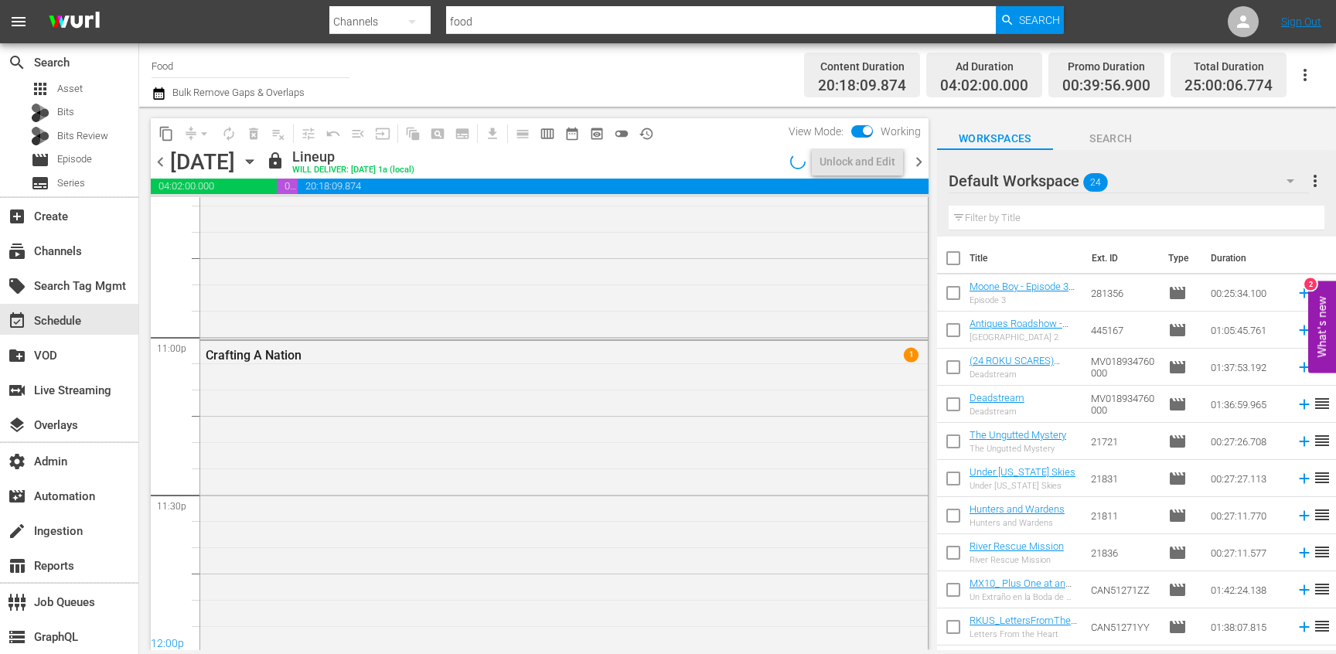
scroll to position [7089, 0]
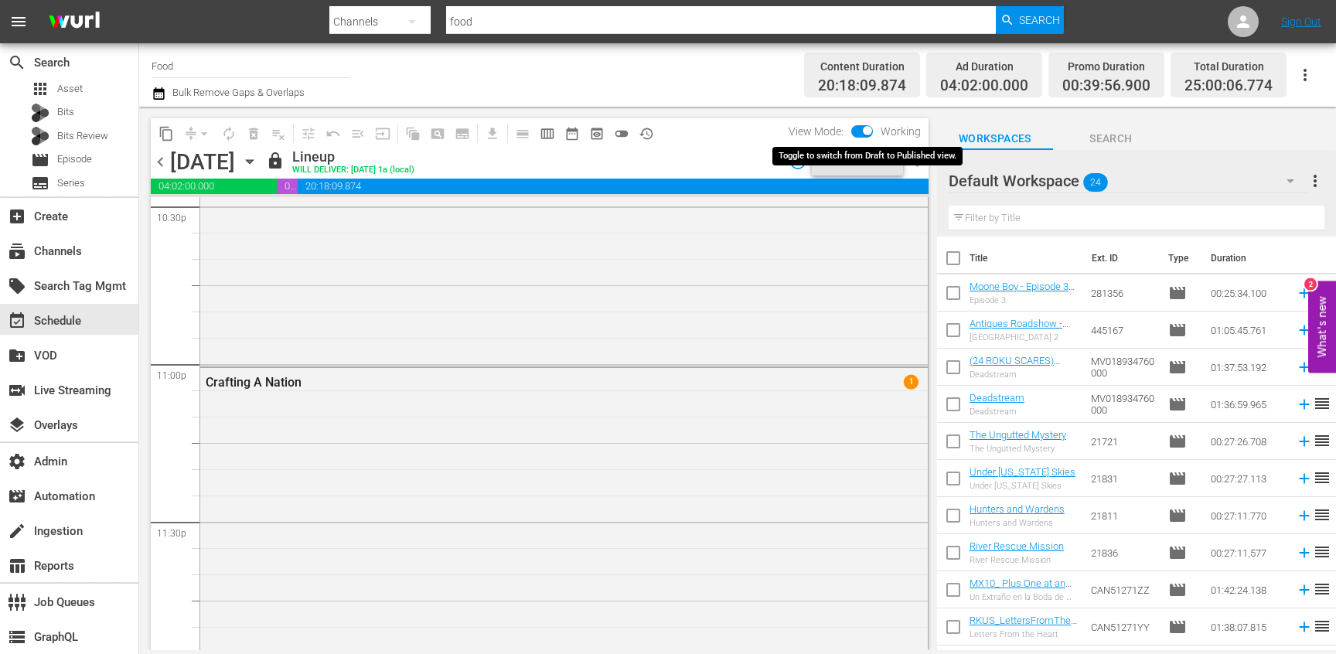
click at [868, 134] on input "checkbox" at bounding box center [867, 133] width 32 height 11
checkbox input "false"
click at [845, 169] on div "Unlock and Edit" at bounding box center [858, 162] width 76 height 28
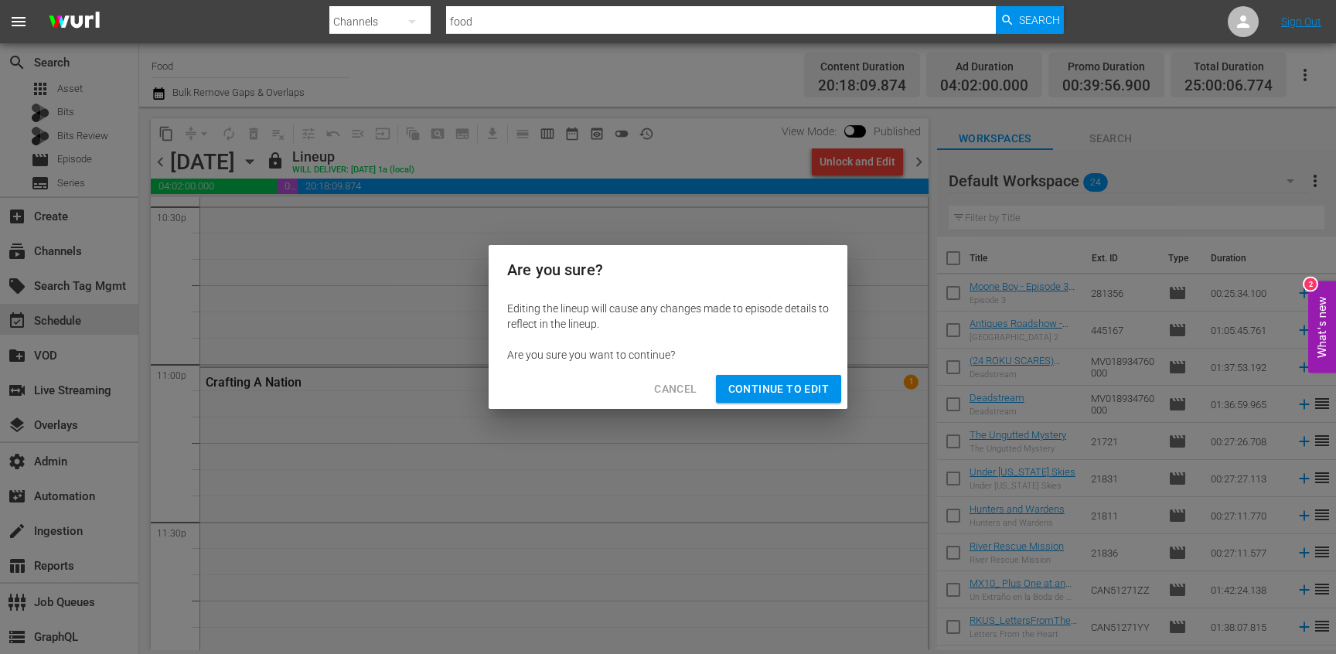
click at [806, 381] on span "Continue to Edit" at bounding box center [778, 389] width 101 height 19
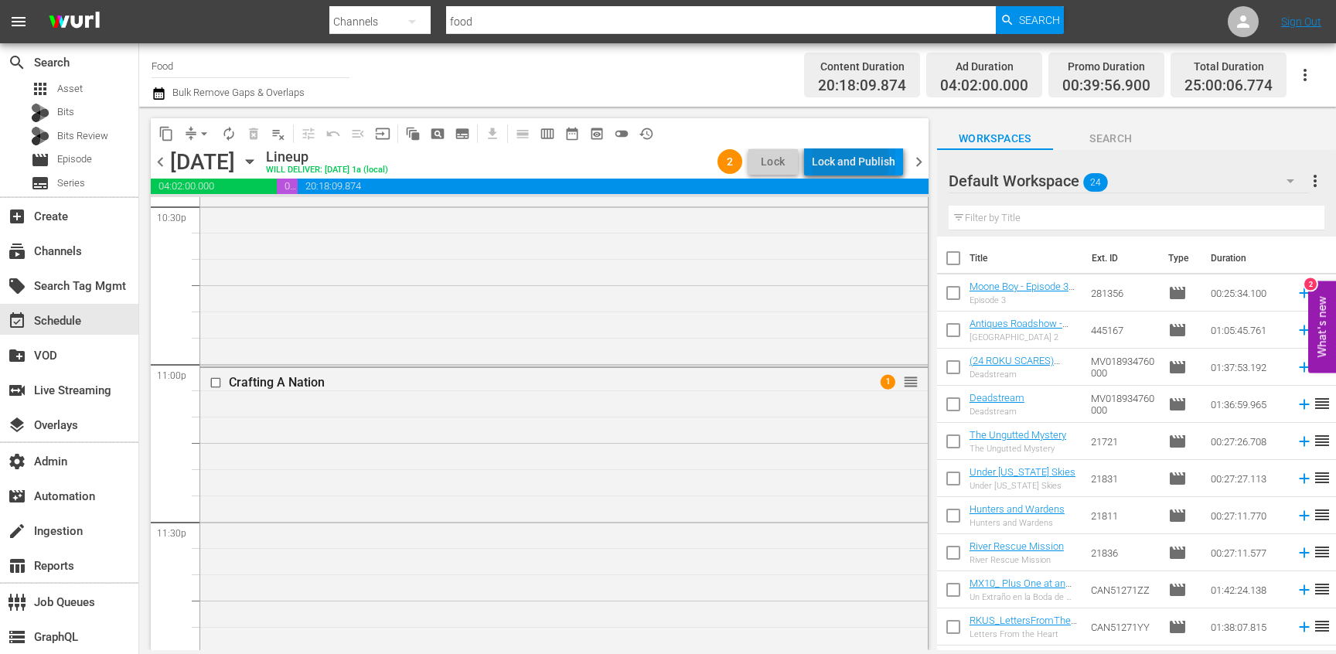
click at [844, 161] on div "Lock and Publish" at bounding box center [854, 162] width 84 height 28
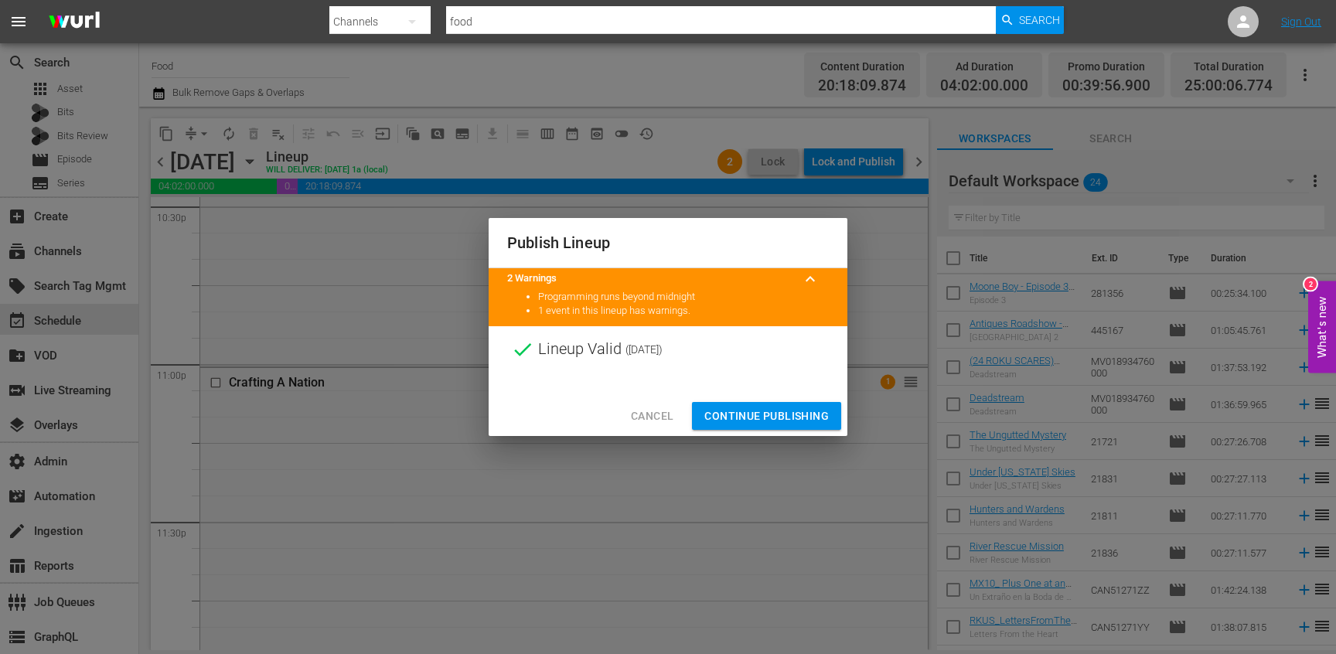
click at [789, 412] on span "Continue Publishing" at bounding box center [766, 416] width 124 height 19
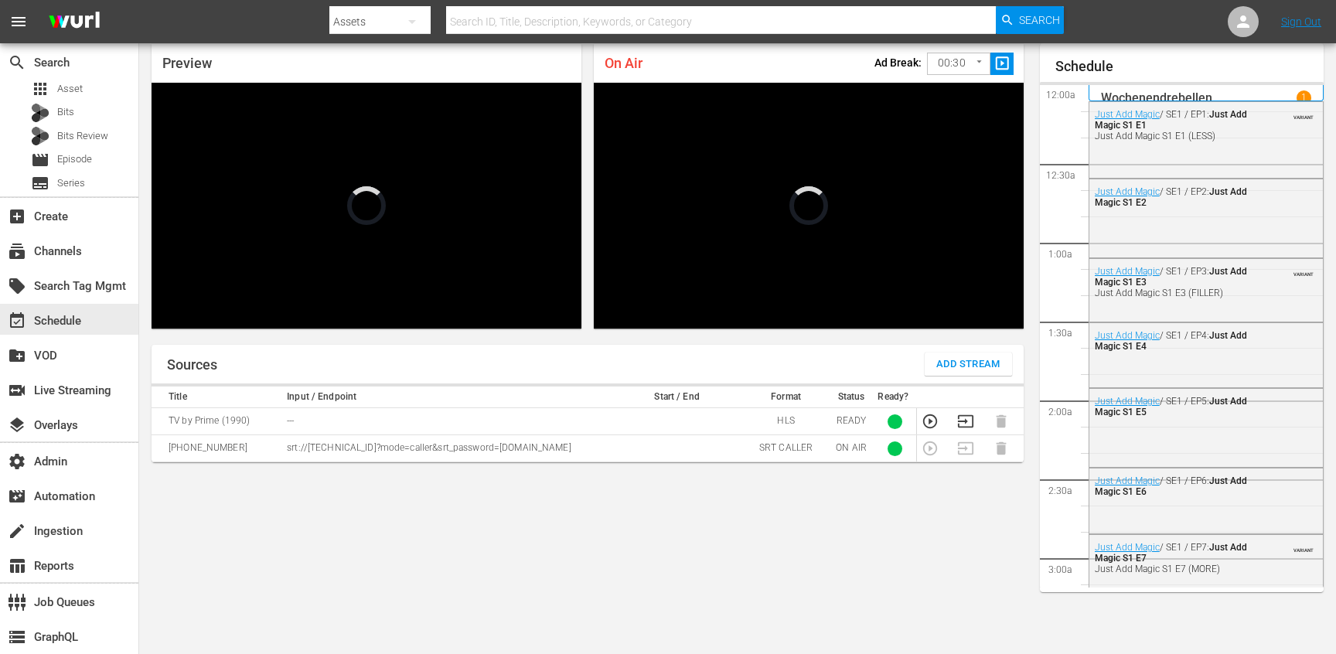
scroll to position [1916, 0]
